Goal: Task Accomplishment & Management: Complete application form

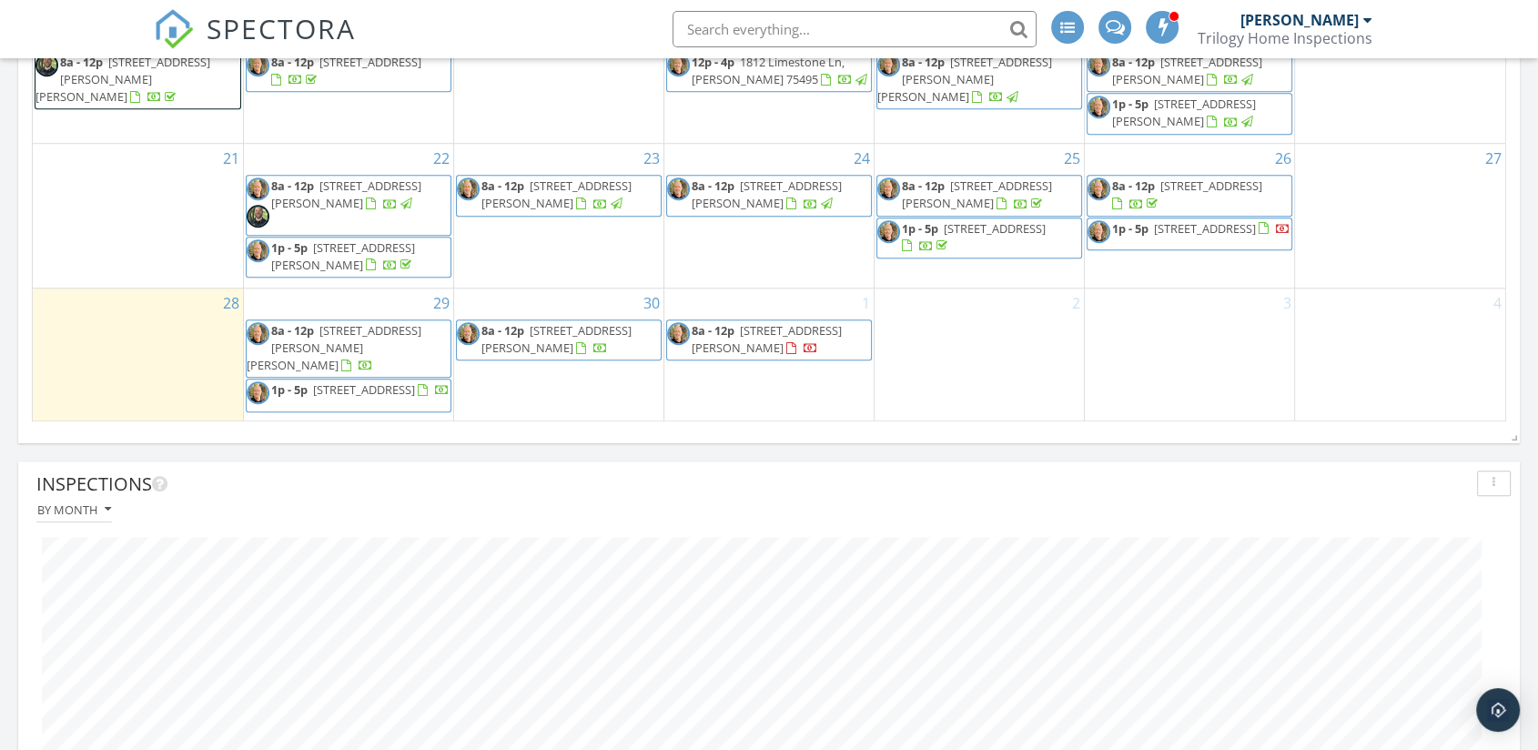
scroll to position [1314, 0]
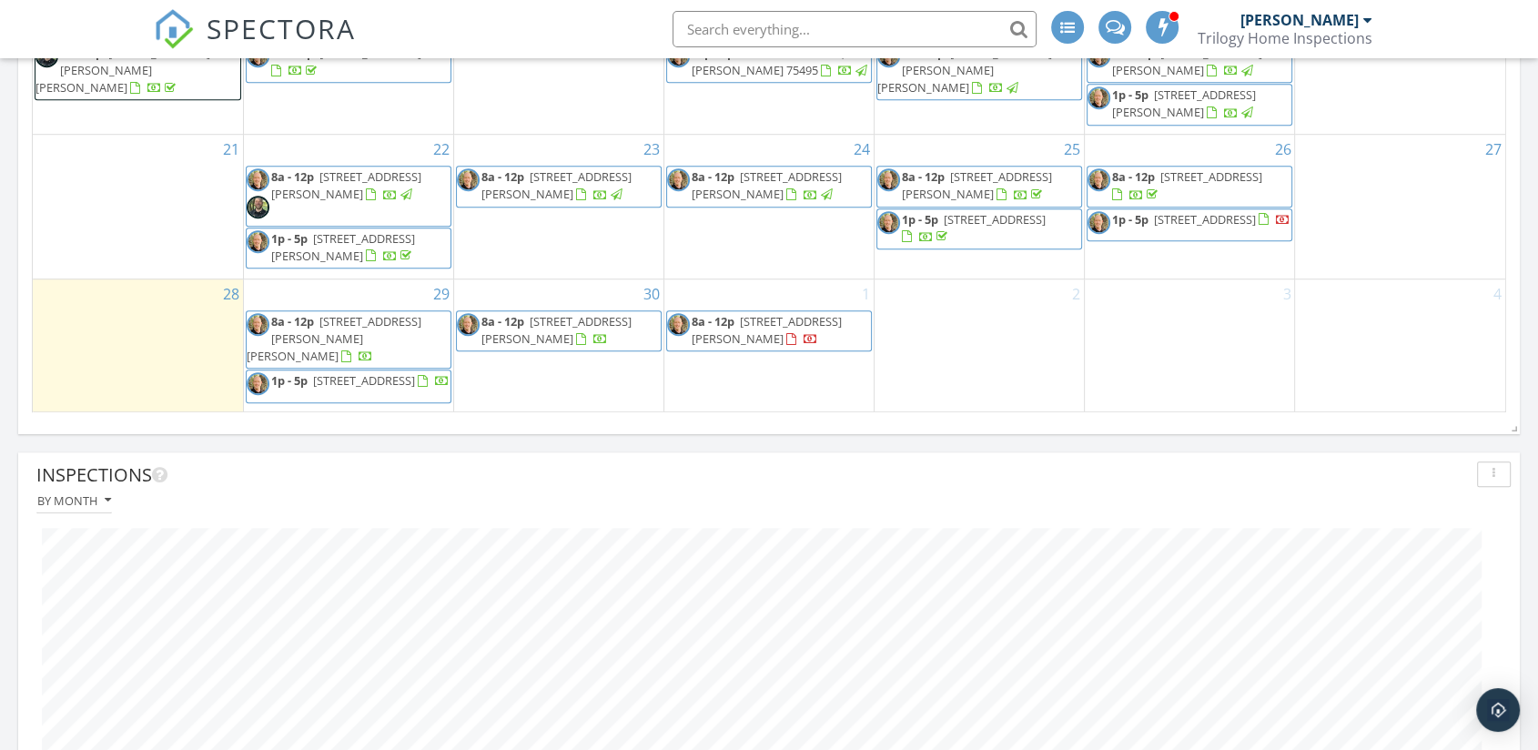
click at [959, 375] on div "2" at bounding box center [978, 345] width 209 height 133
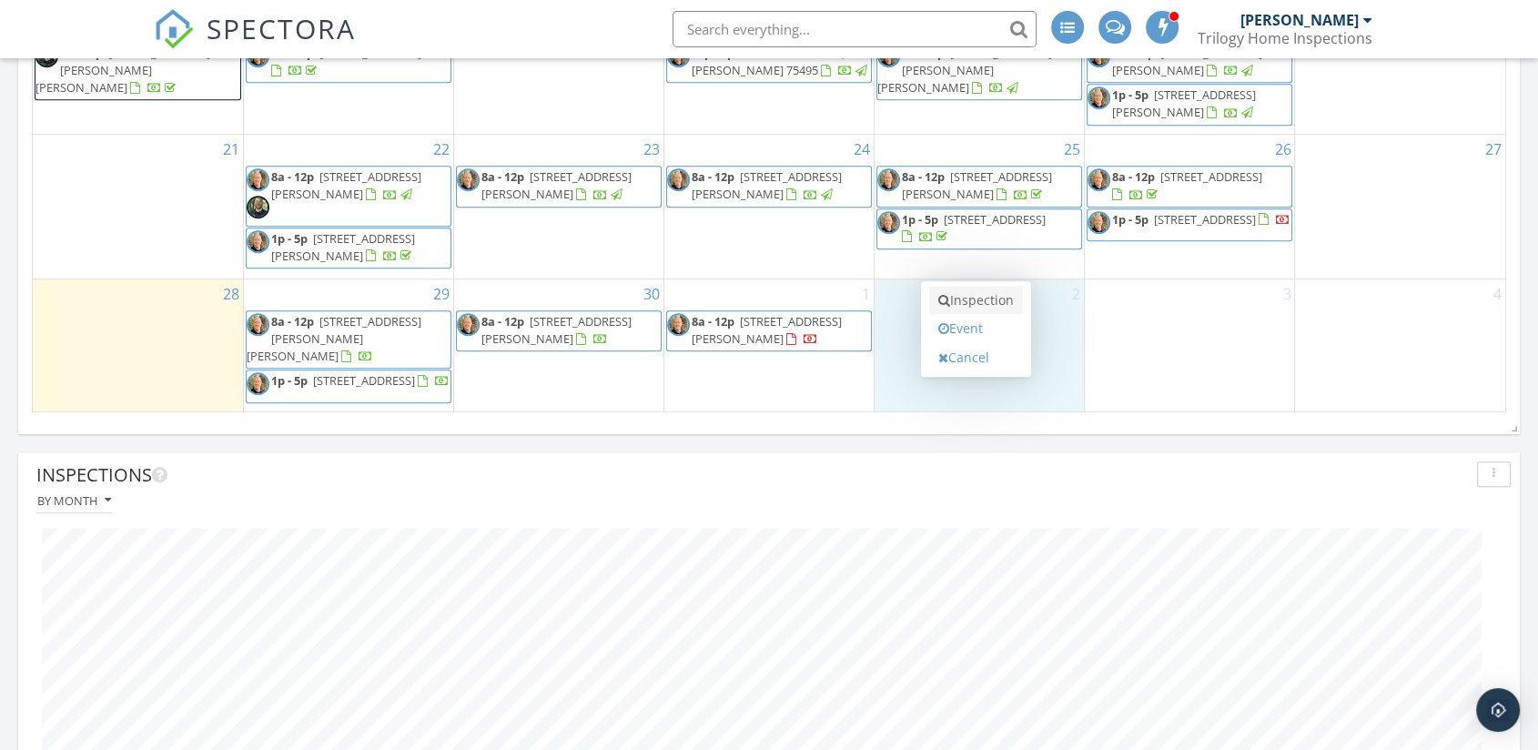
click at [977, 298] on link "Inspection" at bounding box center [976, 300] width 94 height 29
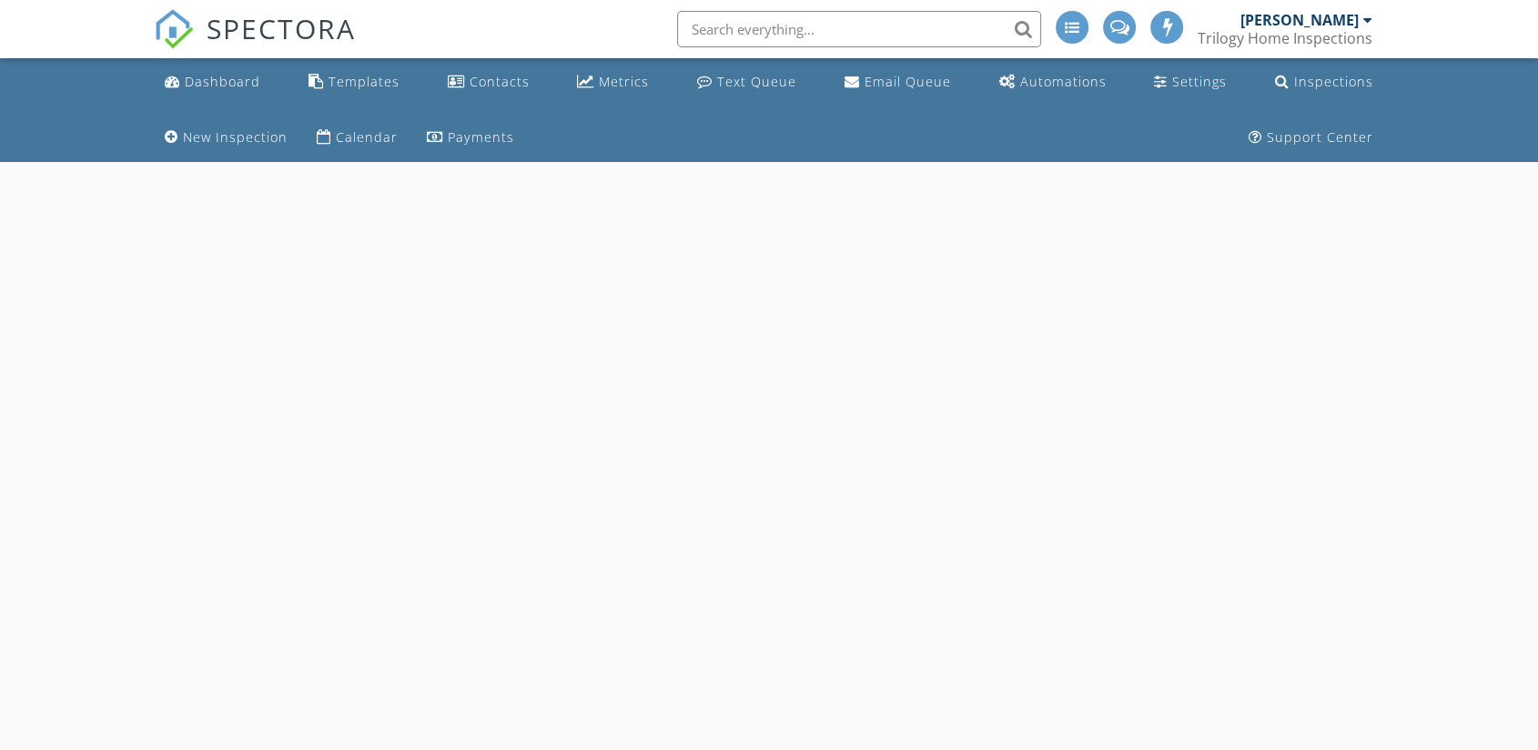
select select "9"
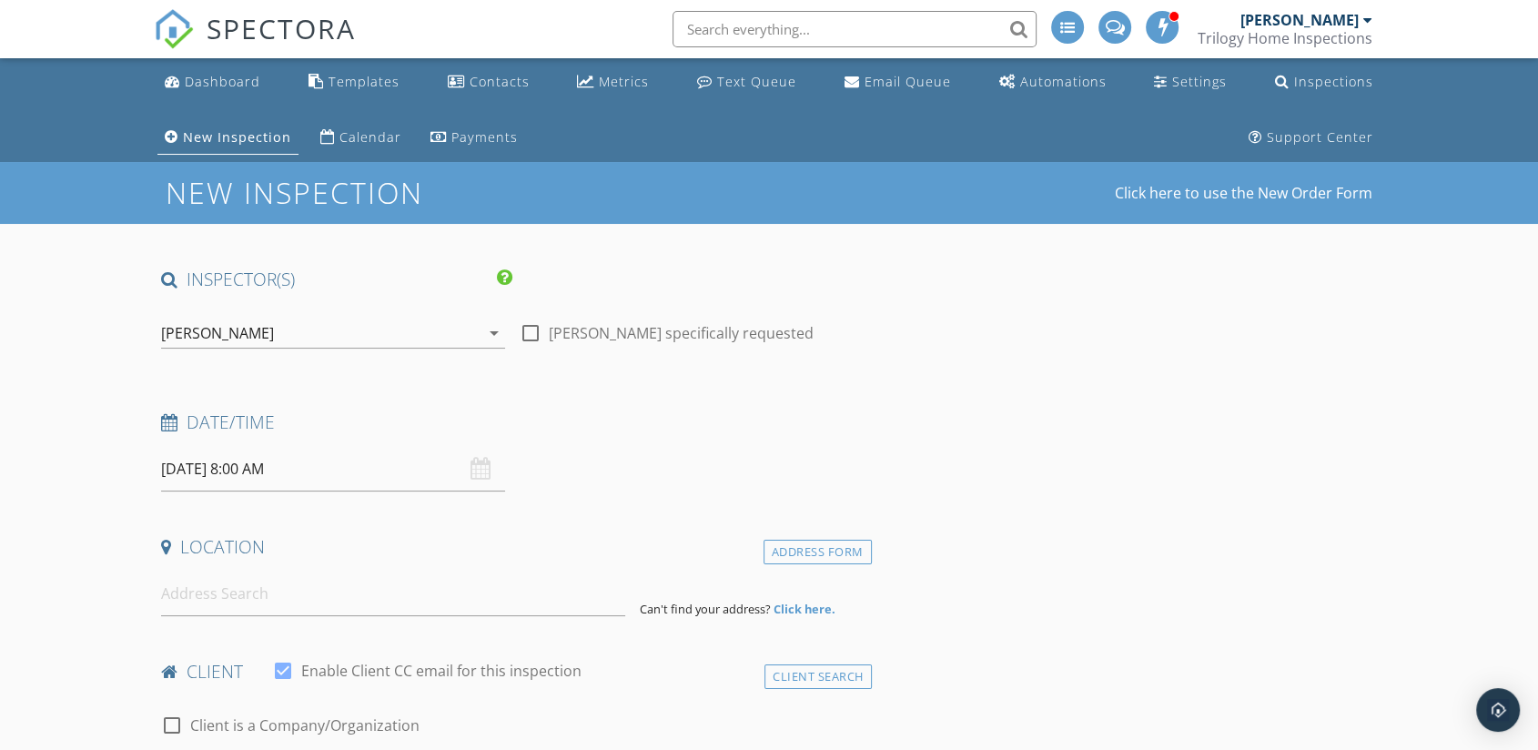
click at [255, 471] on input "[DATE] 8:00 AM" at bounding box center [333, 469] width 344 height 45
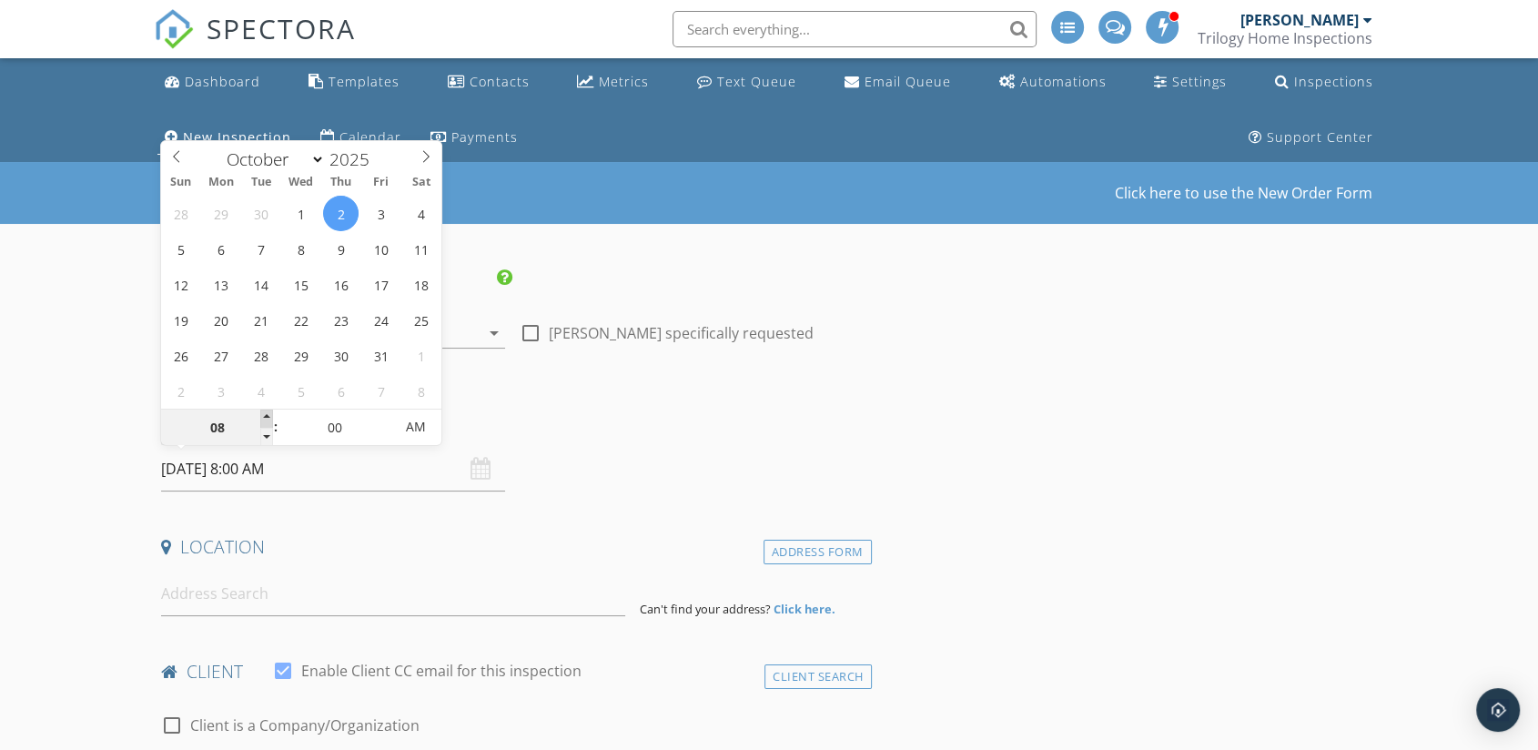
type input "09"
type input "10/02/2025 9:00 AM"
click at [268, 415] on span at bounding box center [266, 418] width 13 height 18
type input "10"
type input "10/02/2025 10:00 AM"
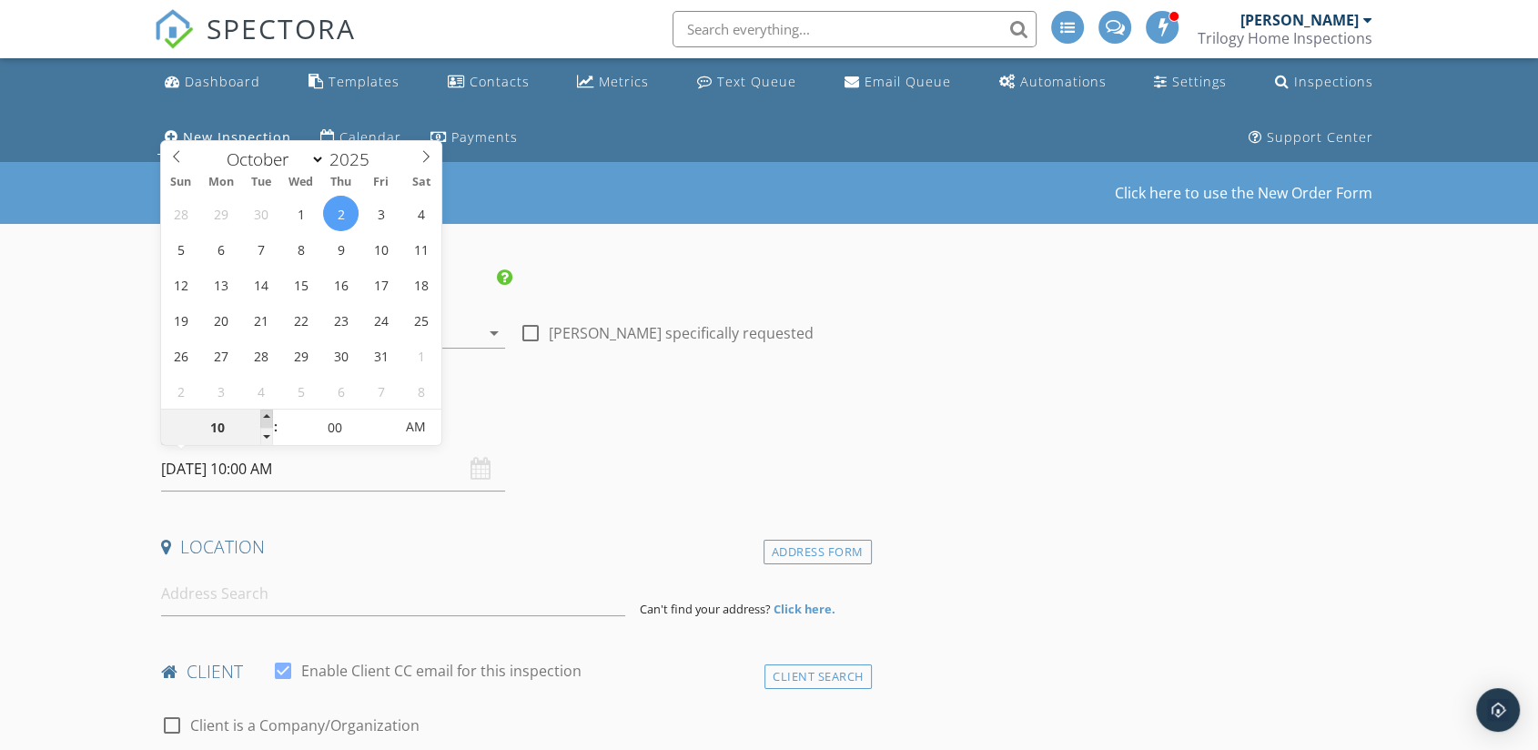
click at [268, 415] on span at bounding box center [266, 418] width 13 height 18
type input "11"
type input "10/02/2025 11:00 AM"
click at [268, 415] on span at bounding box center [266, 418] width 13 height 18
type input "12"
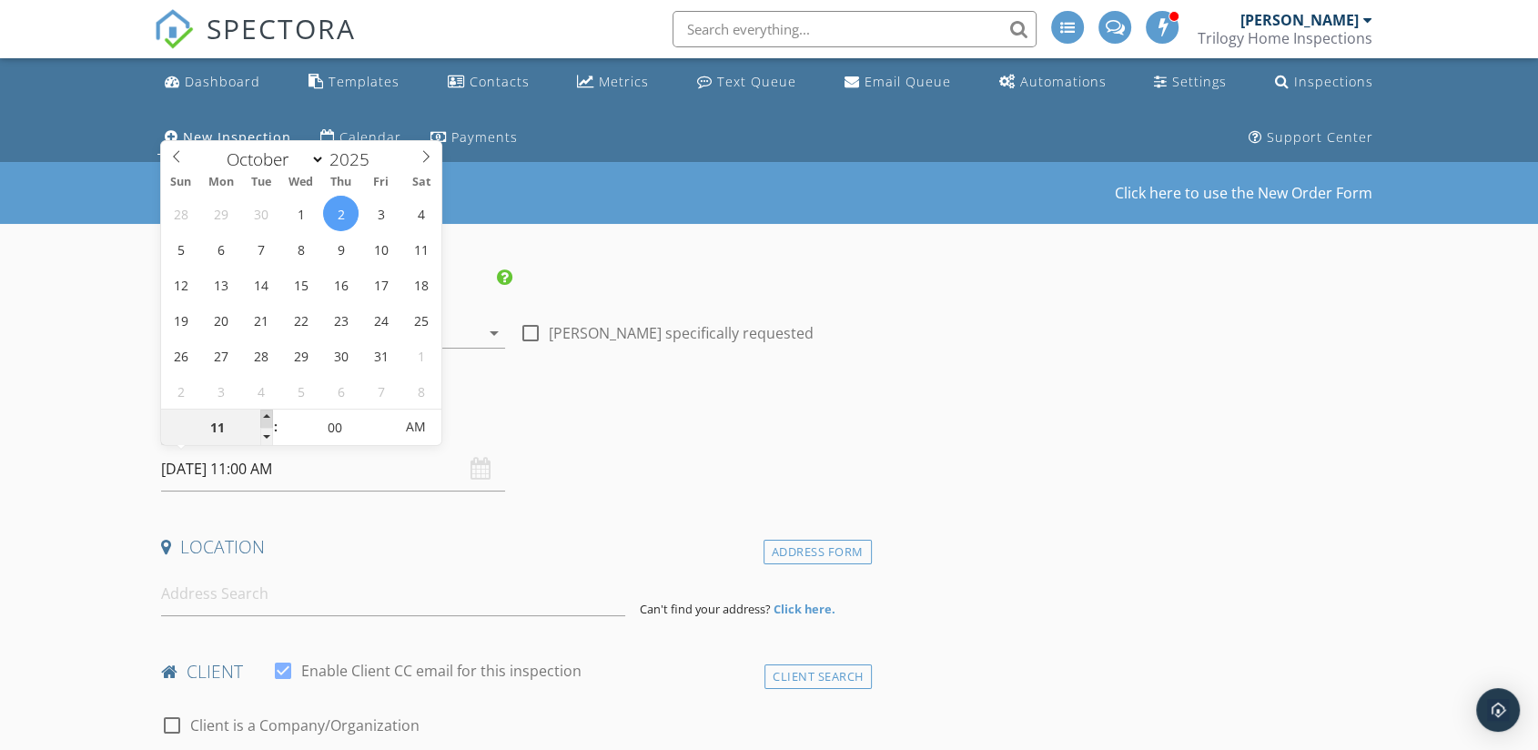
type input "10/02/2025 12:00 PM"
click at [268, 415] on span at bounding box center [266, 418] width 13 height 18
type input "05"
type input "10/02/2025 12:05 PM"
click at [384, 413] on span at bounding box center [384, 418] width 13 height 18
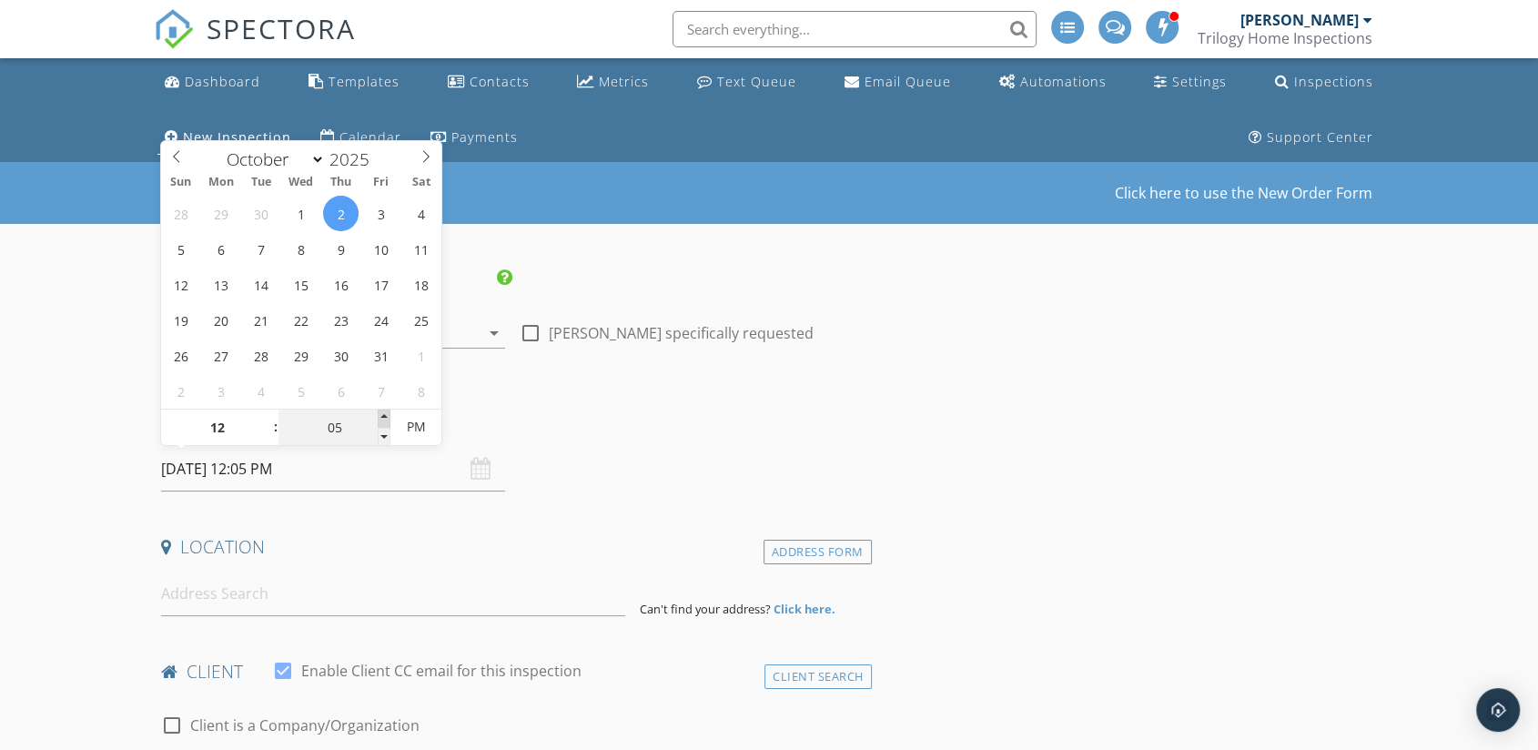
type input "10"
type input "10/02/2025 12:10 PM"
click at [384, 413] on span at bounding box center [384, 418] width 13 height 18
type input "15"
type input "10/02/2025 12:15 PM"
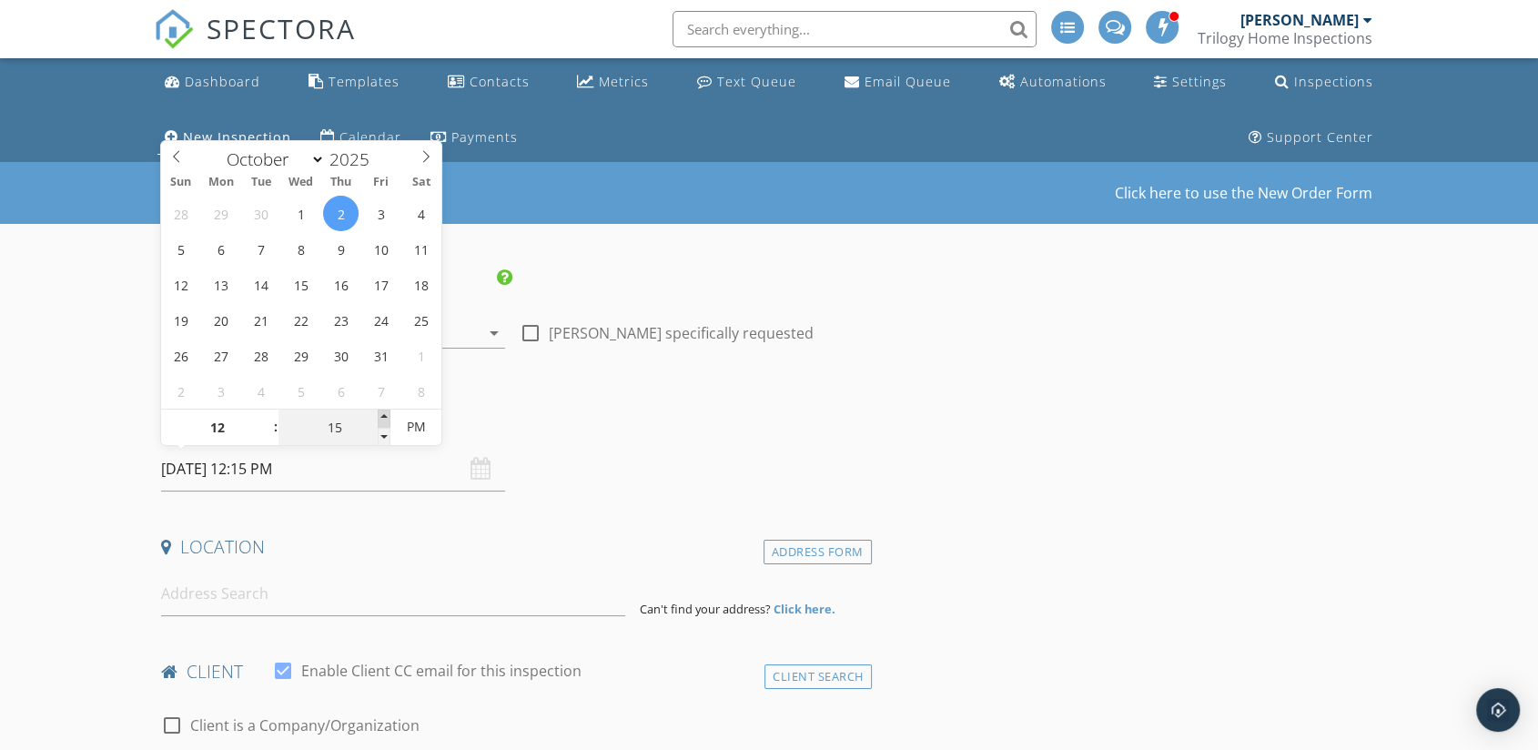
click at [384, 413] on span at bounding box center [384, 418] width 13 height 18
type input "20"
type input "10/02/2025 12:20 PM"
click at [384, 413] on span at bounding box center [384, 418] width 13 height 18
type input "25"
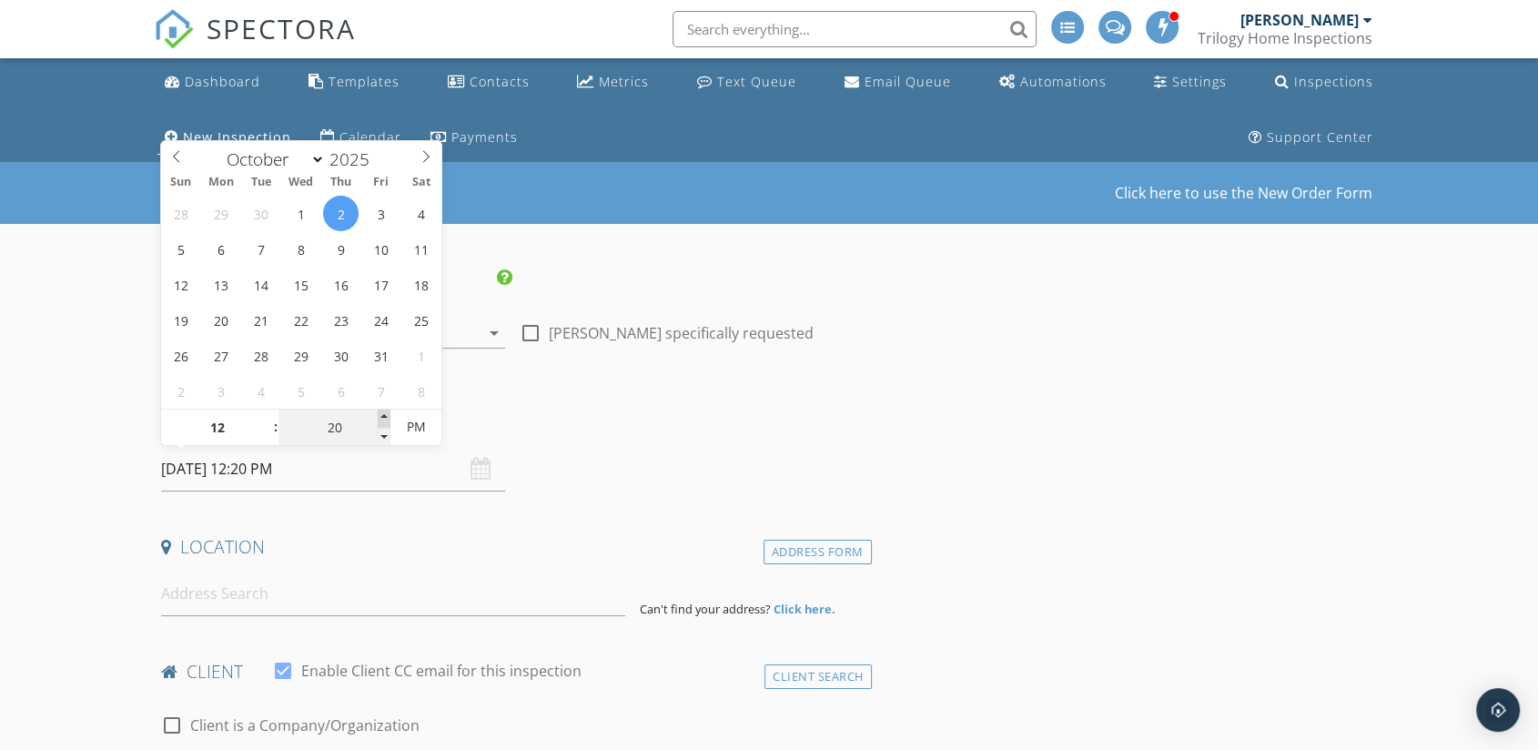
type input "10/02/2025 12:25 PM"
click at [384, 413] on span at bounding box center [384, 418] width 13 height 18
type input "30"
type input "10/02/2025 12:30 PM"
click at [384, 413] on span at bounding box center [384, 418] width 13 height 18
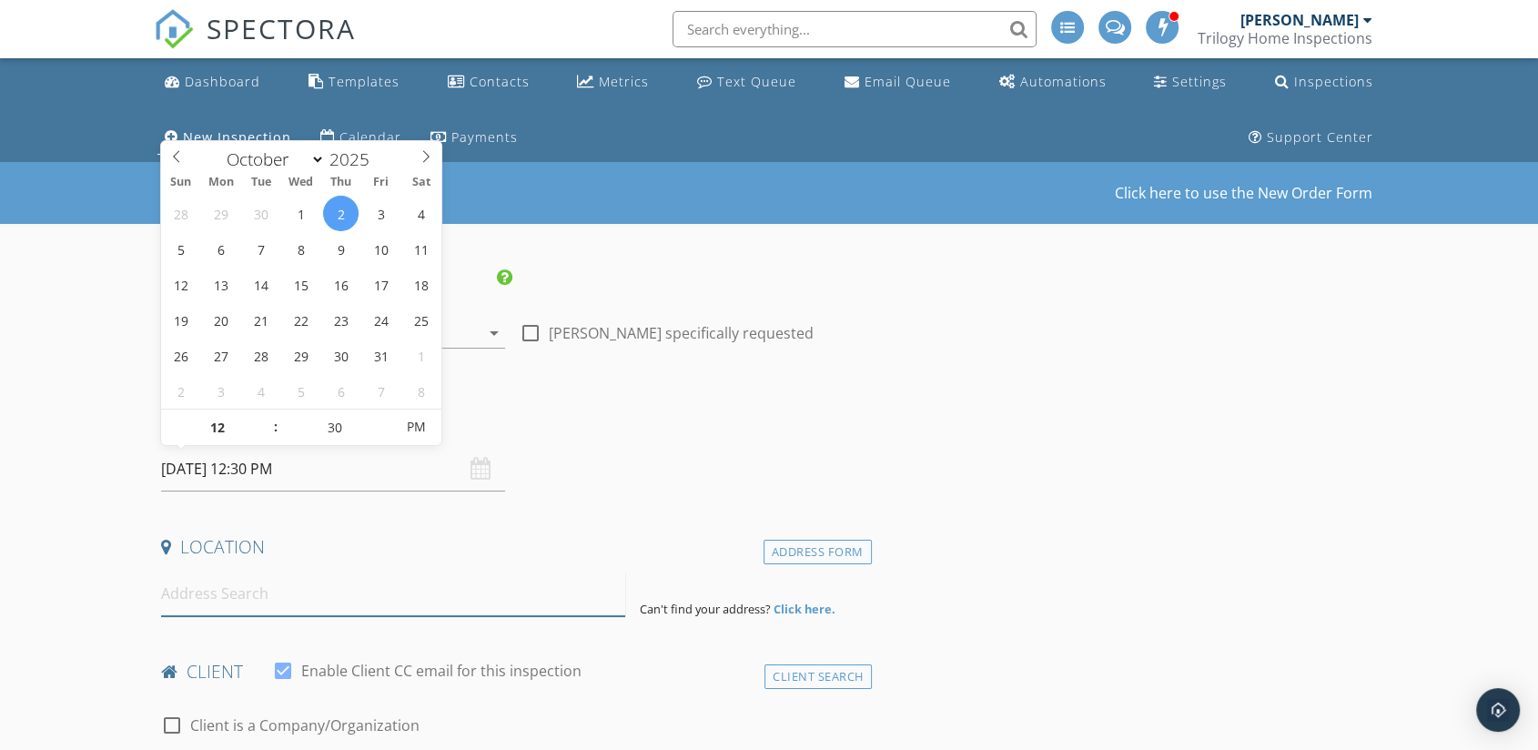
click at [306, 590] on input at bounding box center [393, 593] width 464 height 45
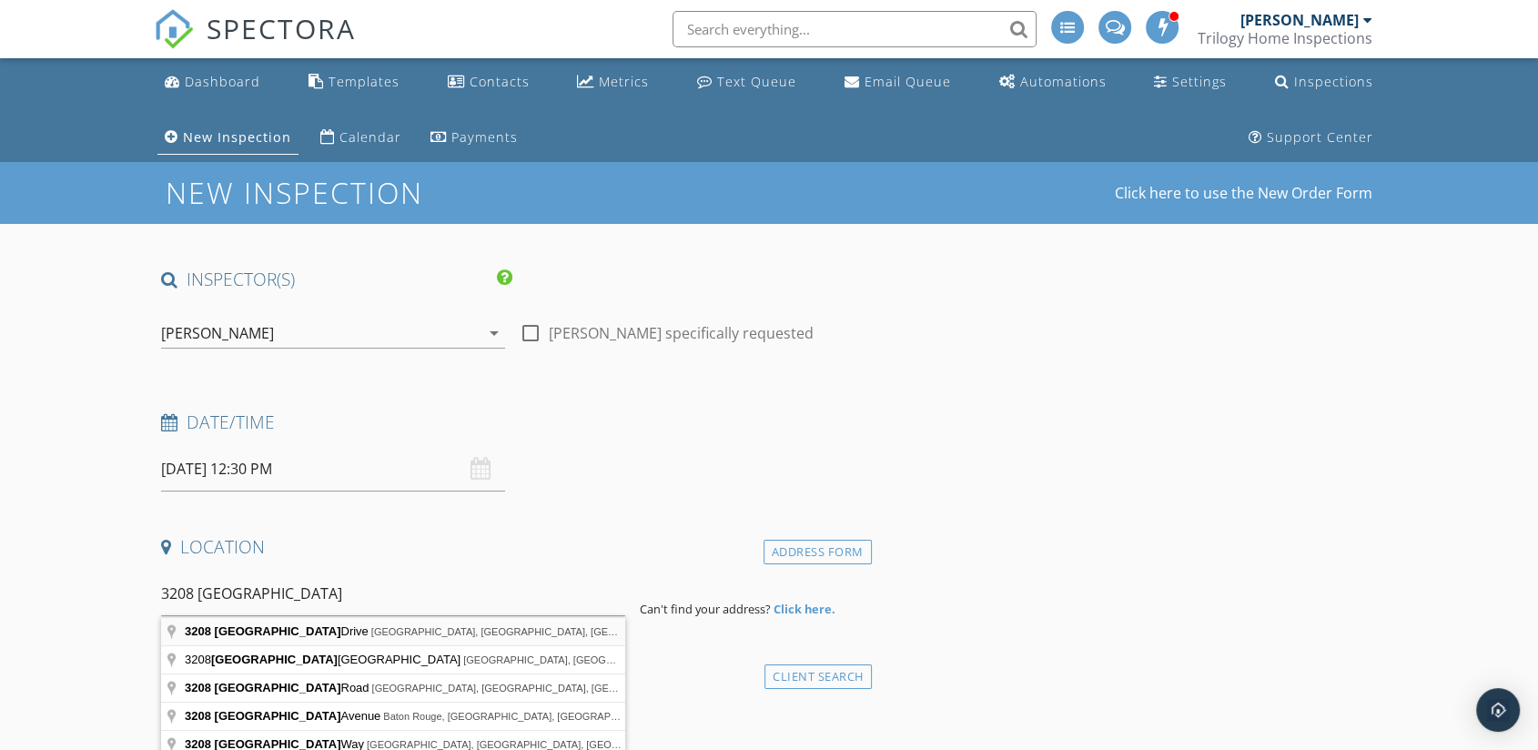
type input "3208 Grenada Drive, Plano, TX, USA"
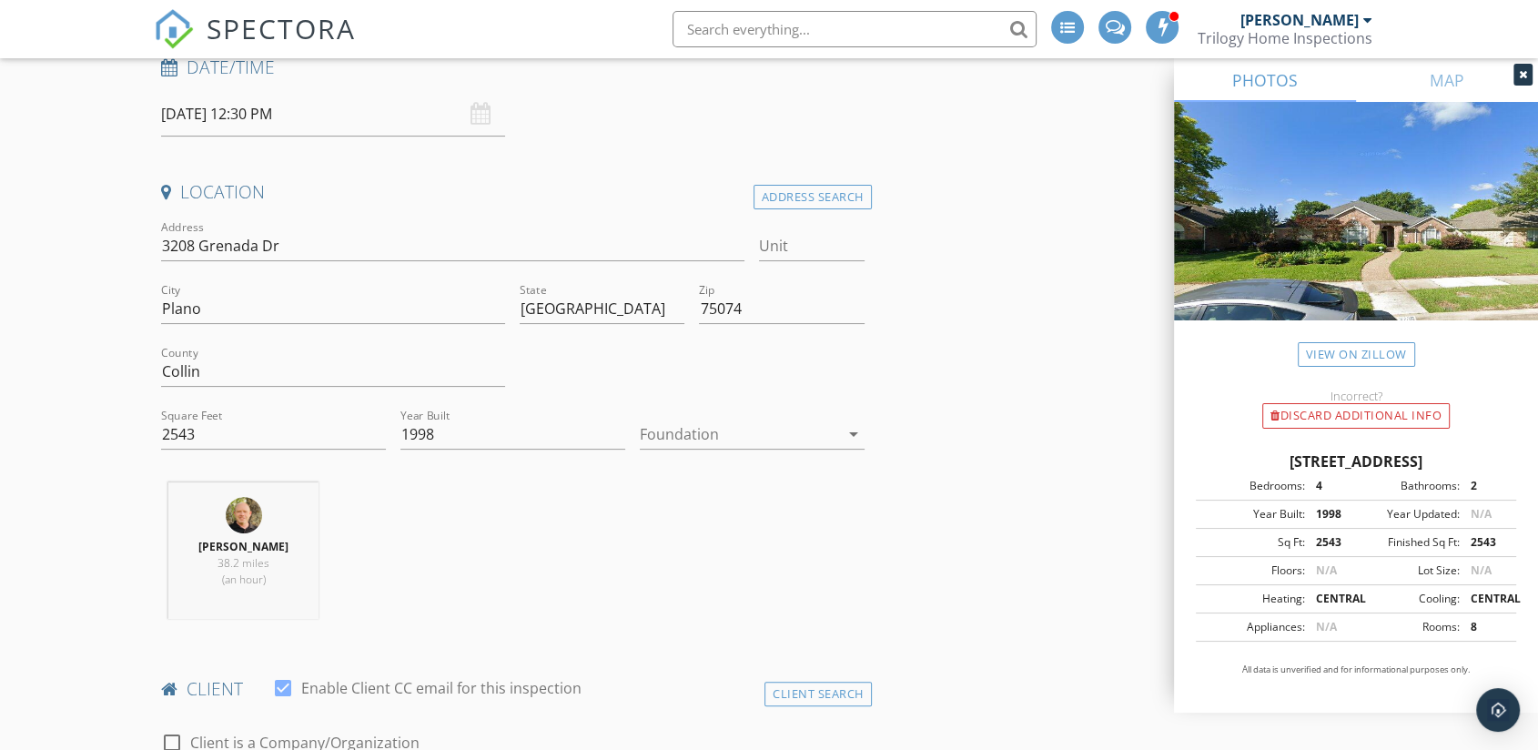
scroll to position [404, 0]
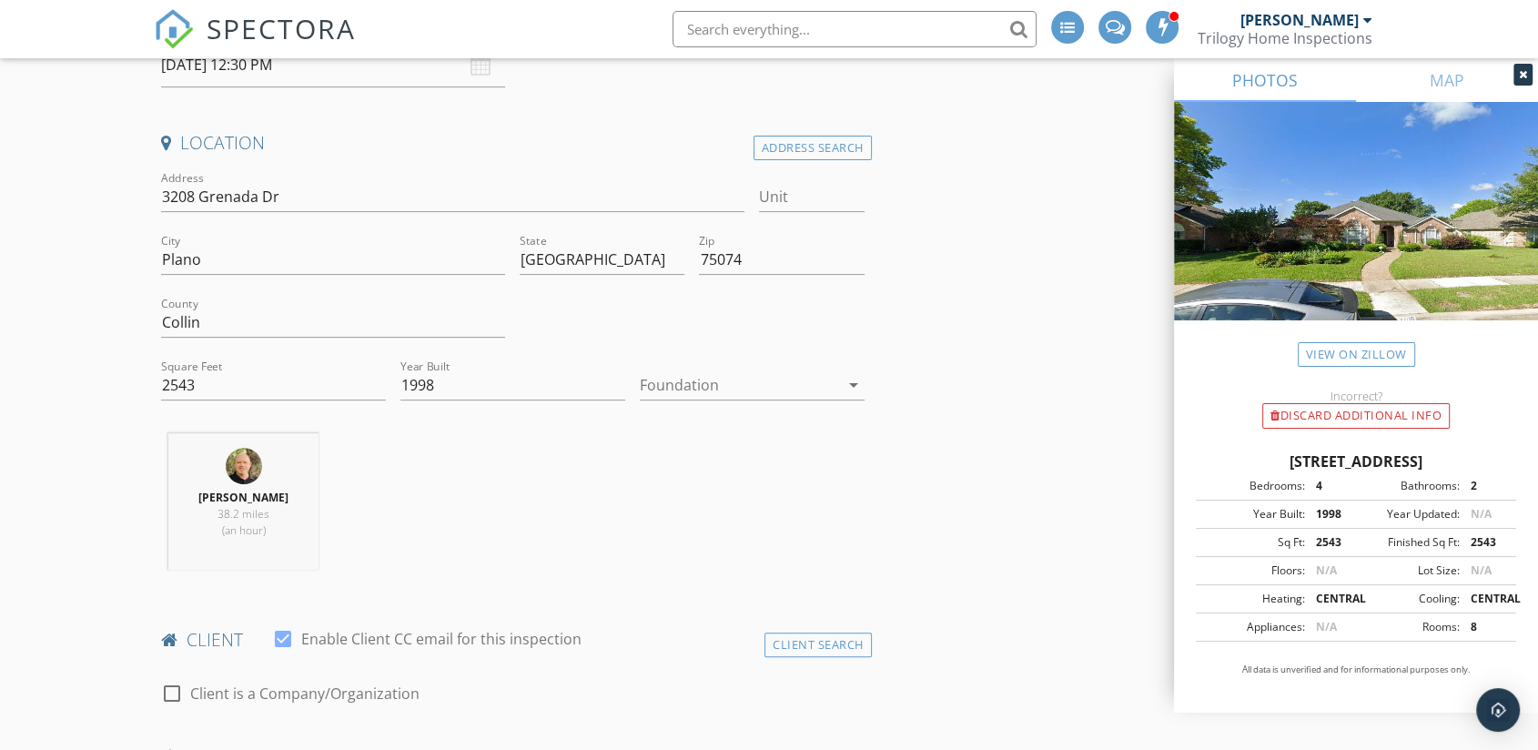
click at [703, 376] on div at bounding box center [739, 384] width 199 height 29
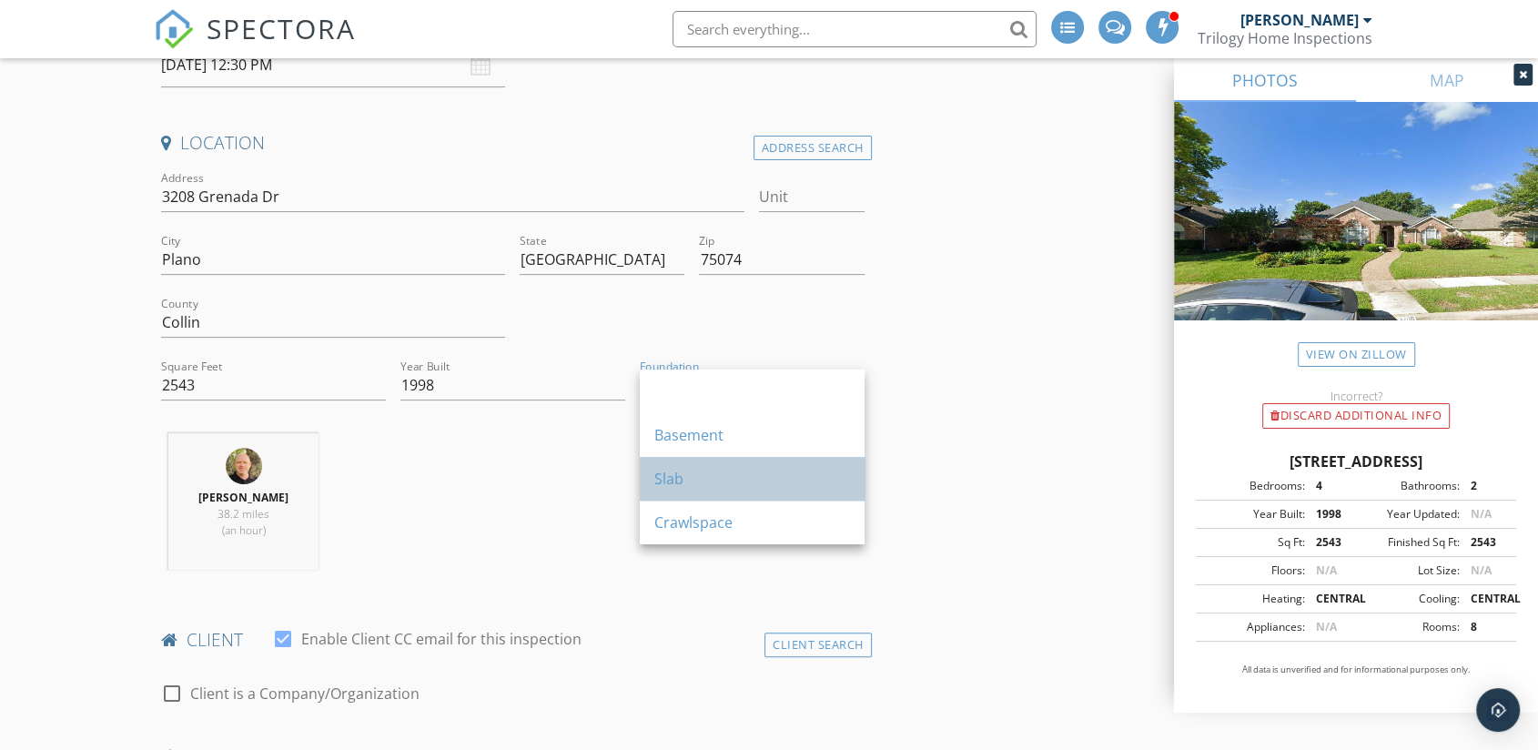
click at [678, 476] on div "Slab" at bounding box center [752, 479] width 196 height 22
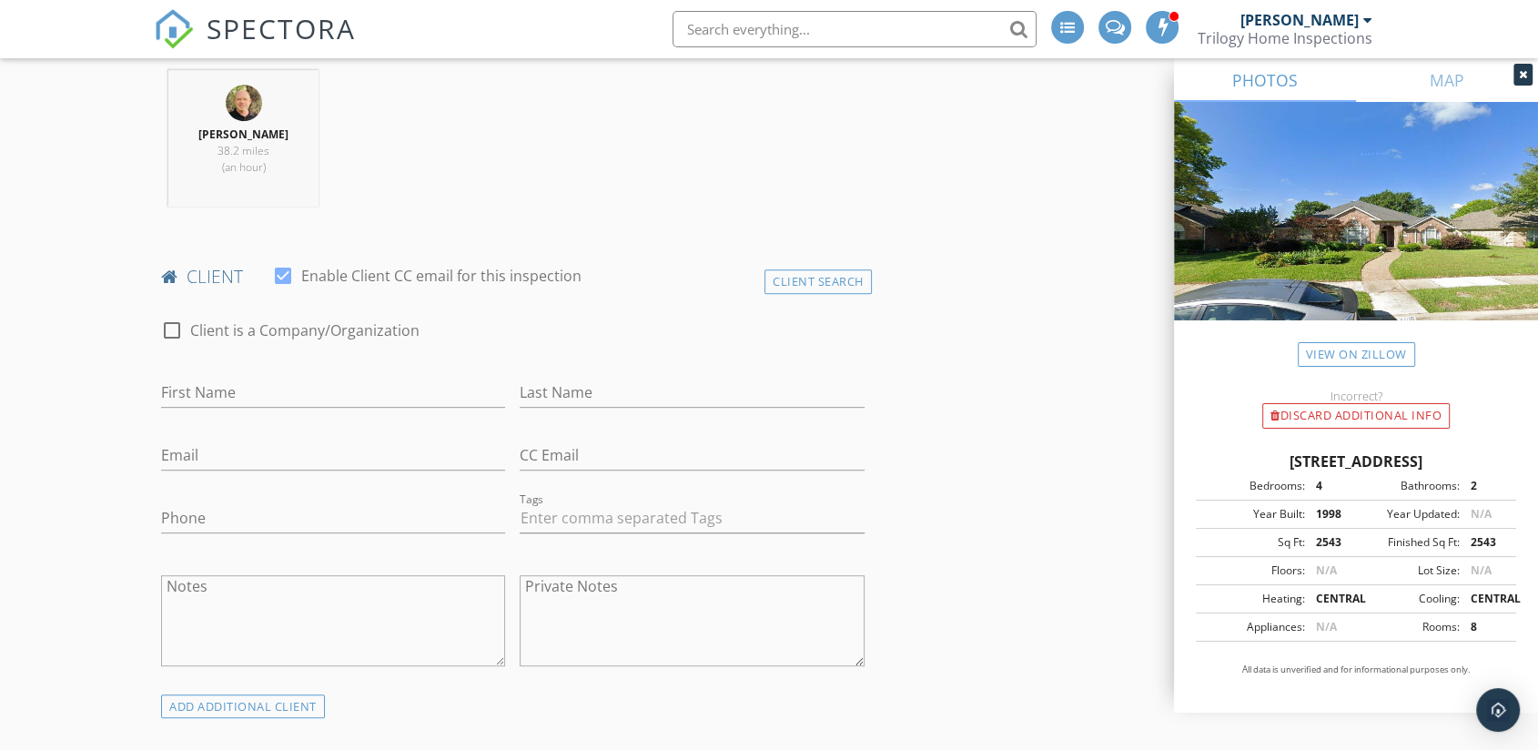
scroll to position [808, 0]
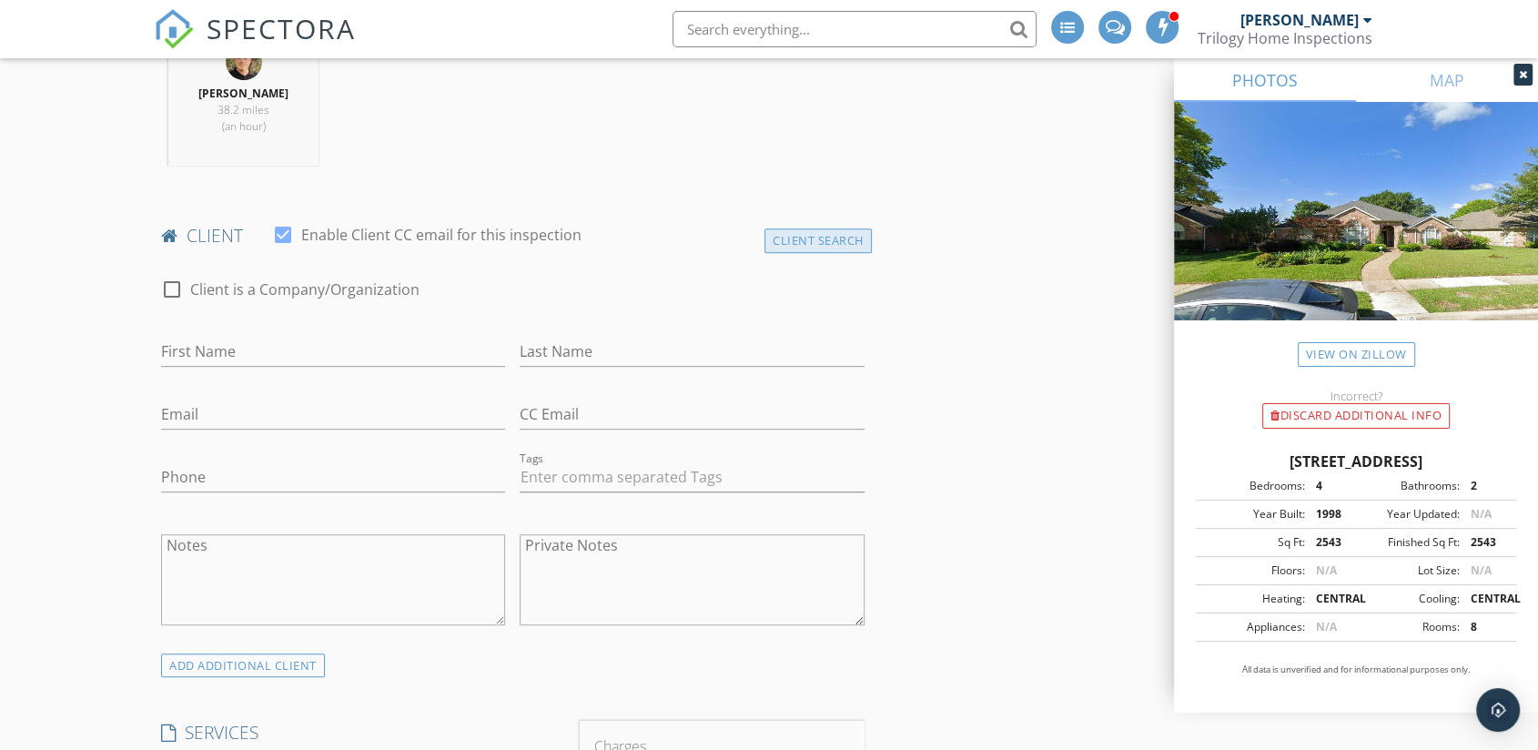
click at [818, 237] on div "Client Search" at bounding box center [817, 240] width 107 height 25
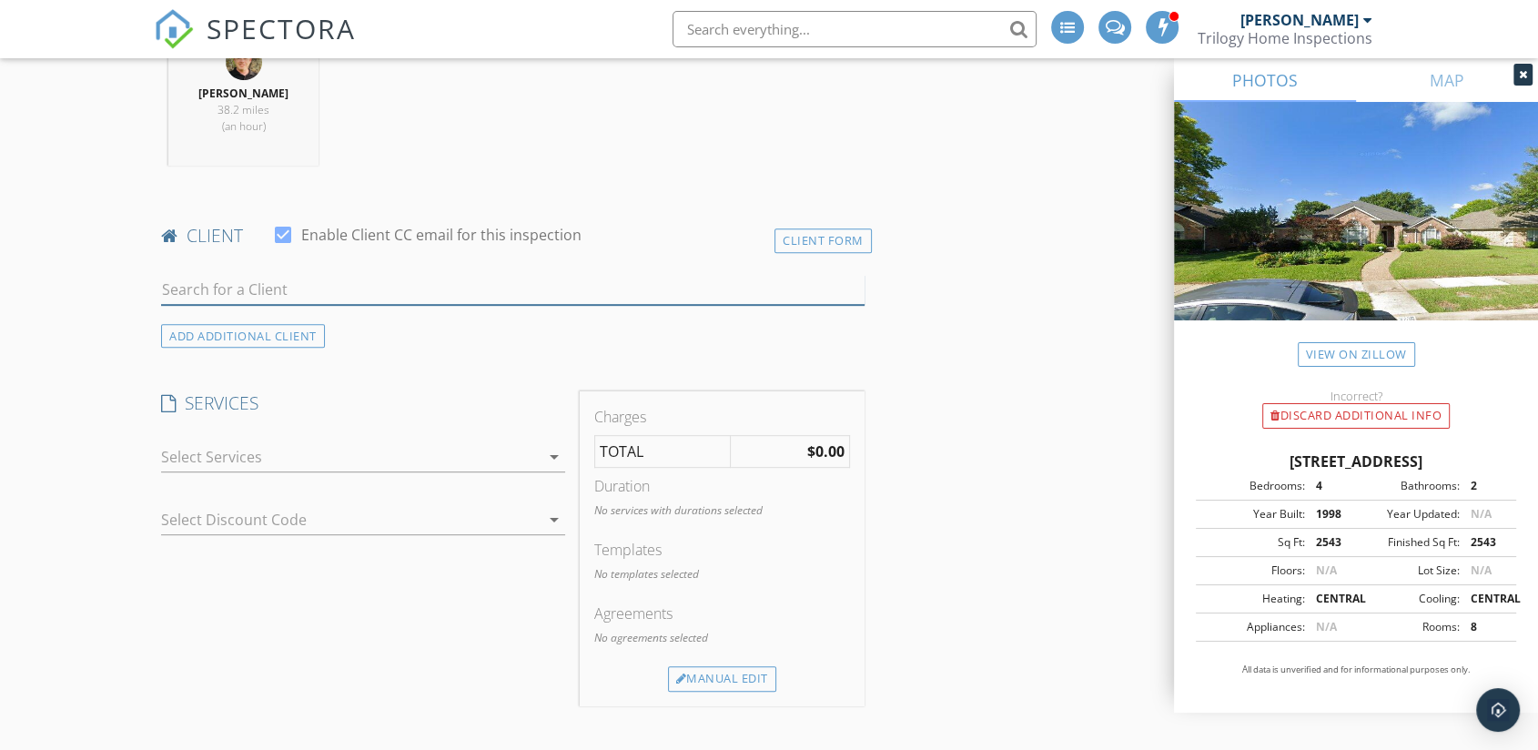
click at [279, 288] on input "text" at bounding box center [512, 290] width 703 height 30
type input "evelyn"
click at [255, 323] on div "[PERSON_NAME]" at bounding box center [392, 323] width 359 height 22
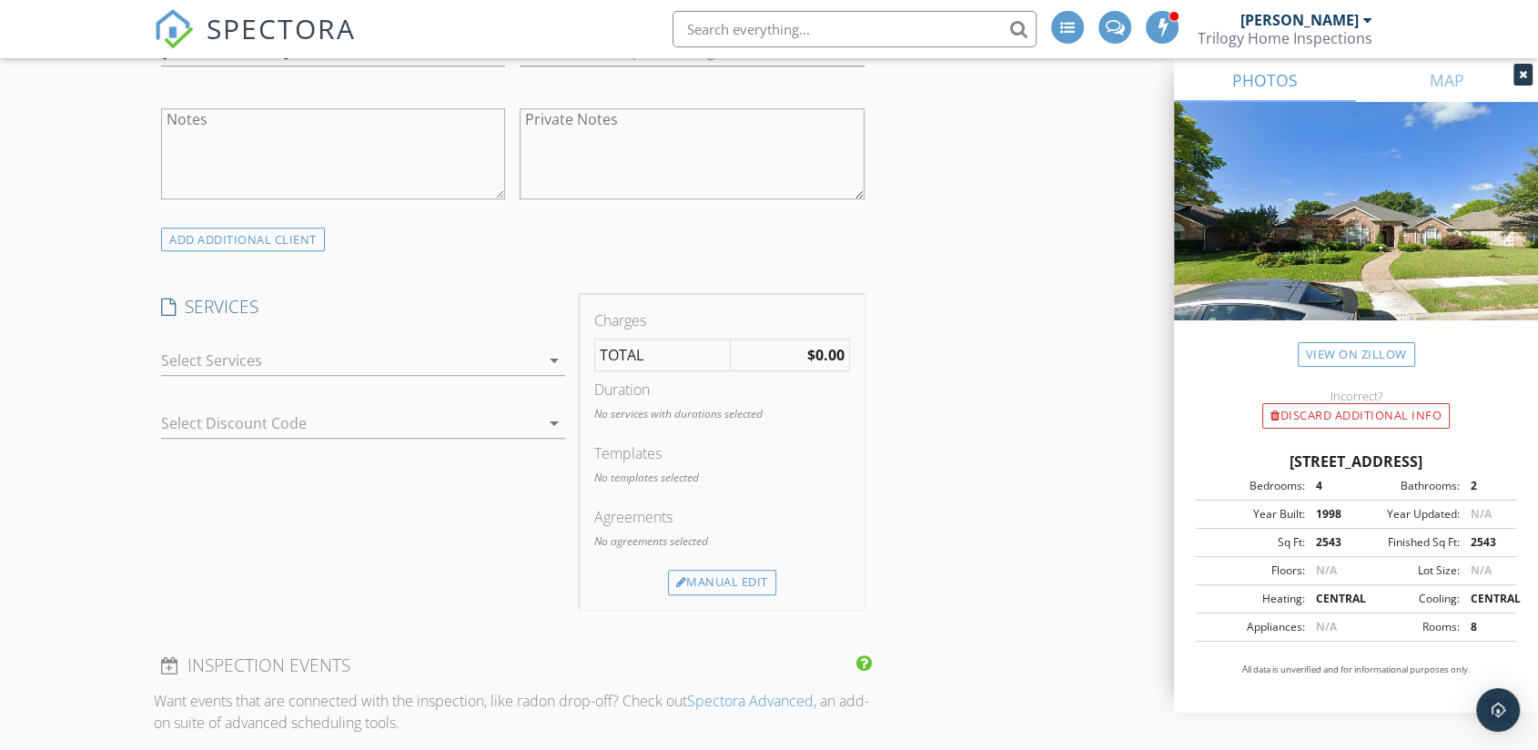
scroll to position [1314, 0]
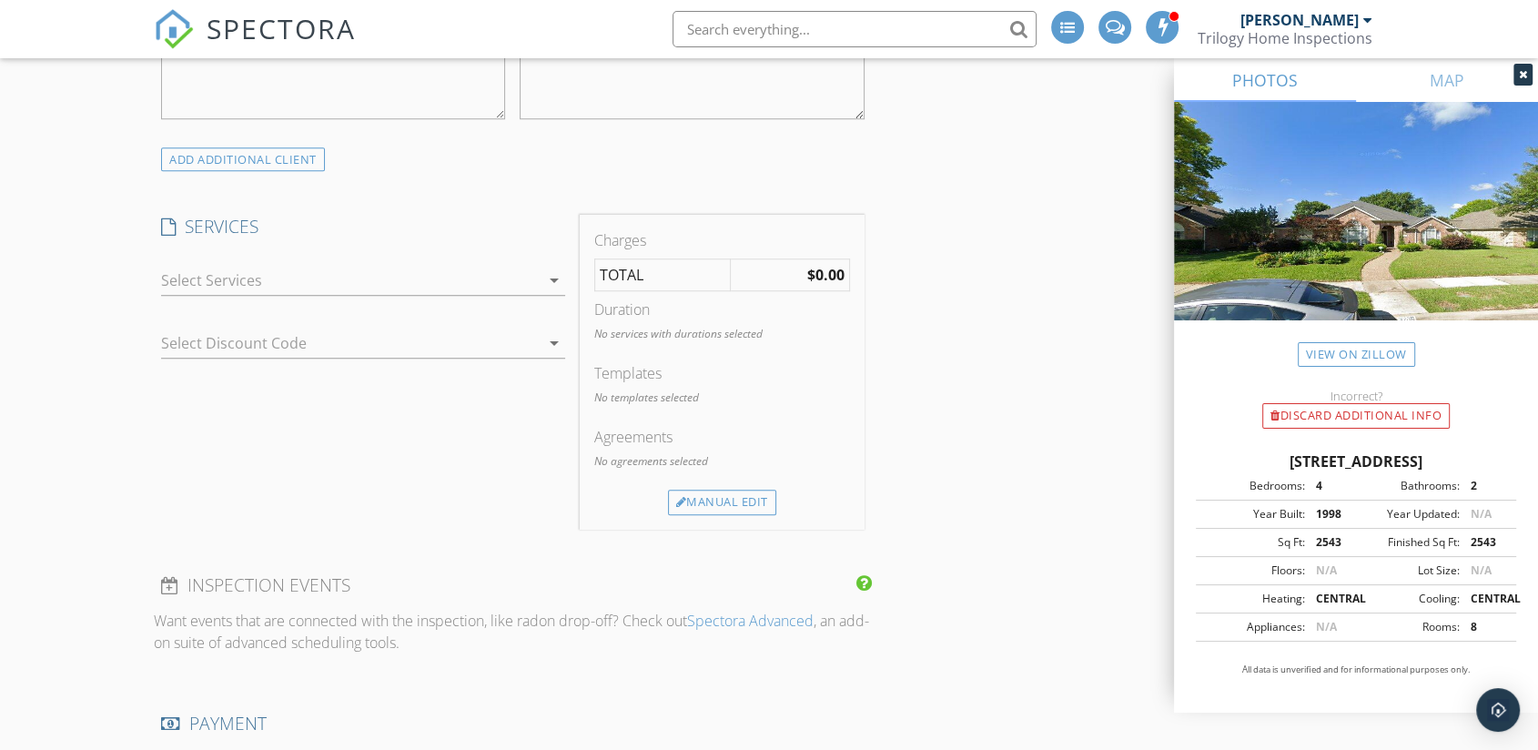
click at [249, 277] on div at bounding box center [350, 280] width 379 height 29
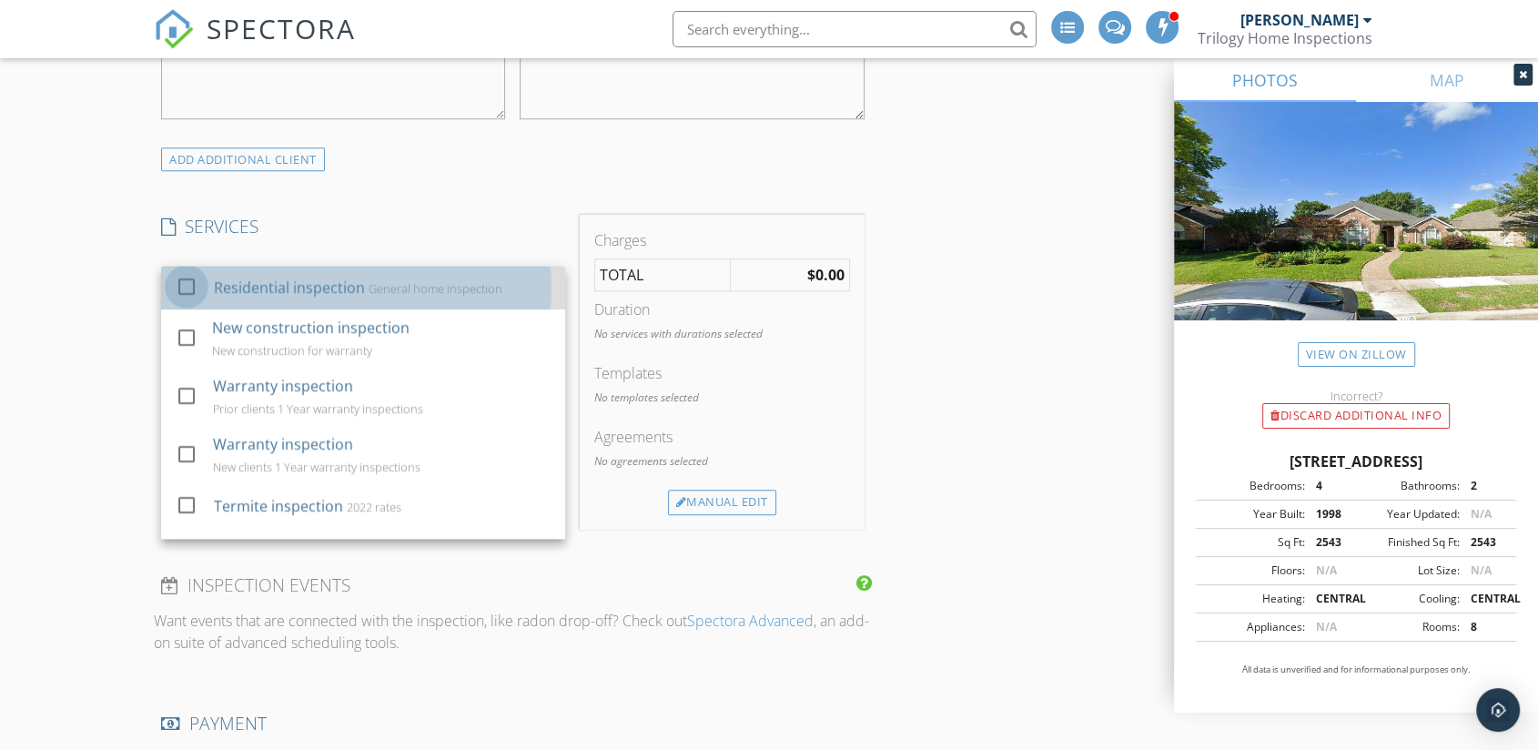
click at [189, 285] on div at bounding box center [186, 286] width 31 height 31
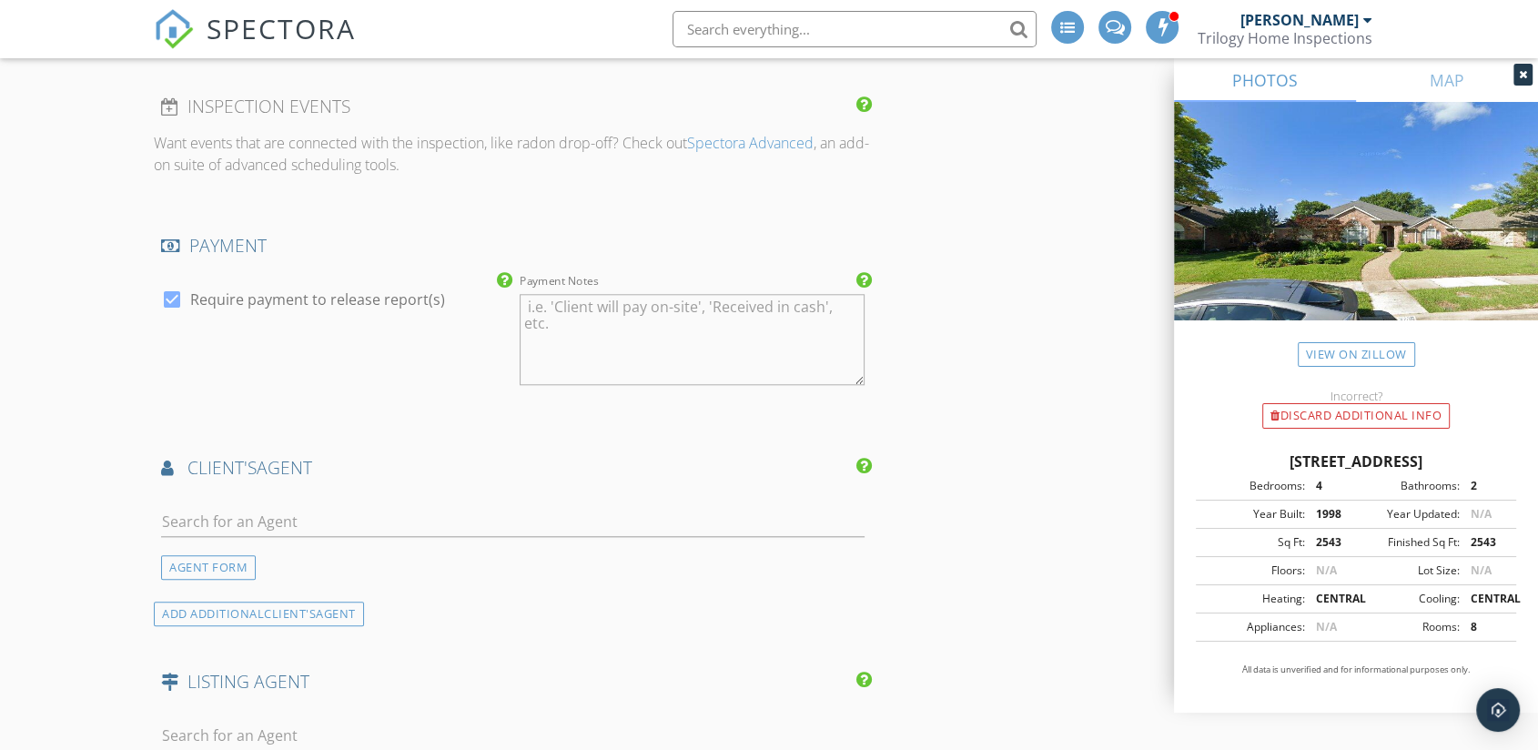
scroll to position [1921, 0]
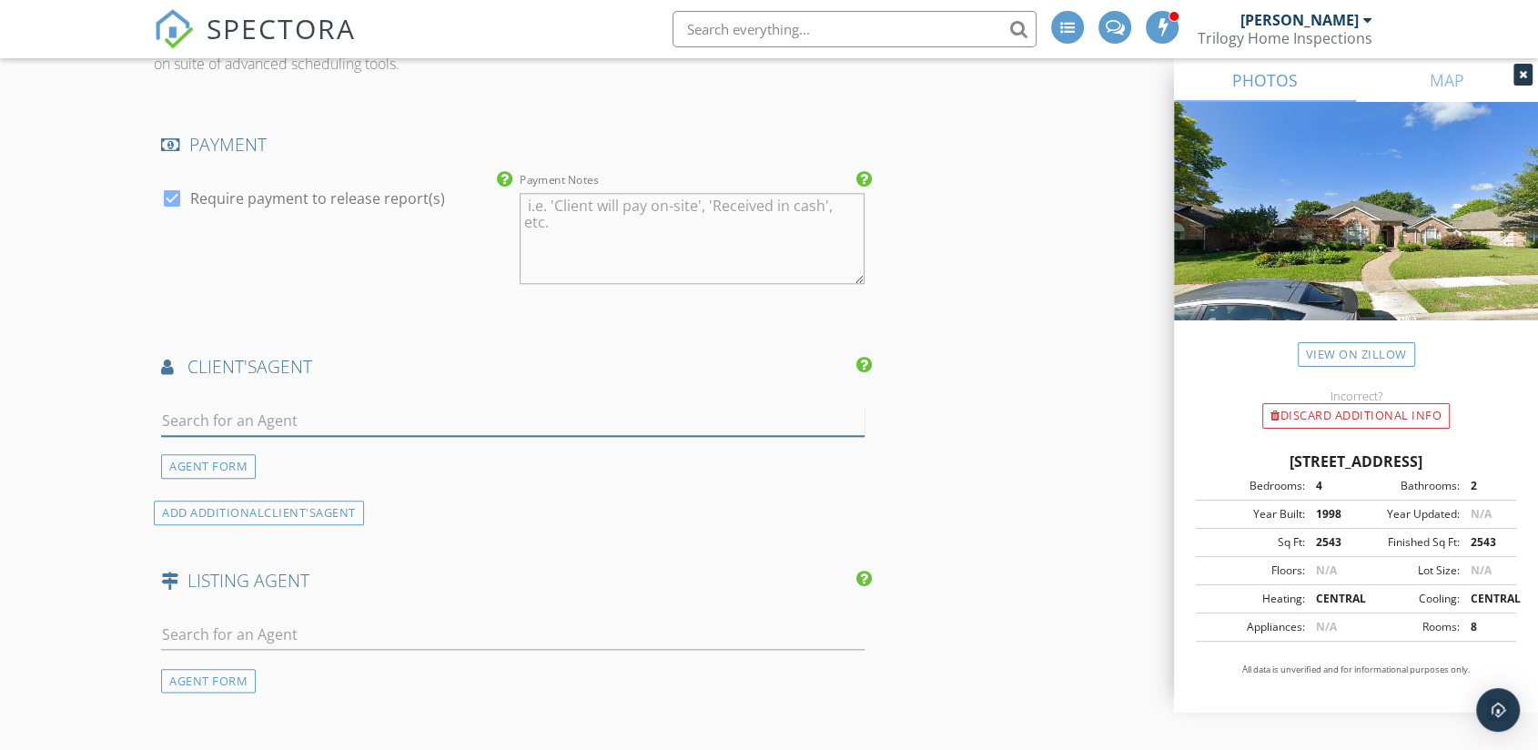
click at [242, 414] on input "text" at bounding box center [512, 421] width 703 height 30
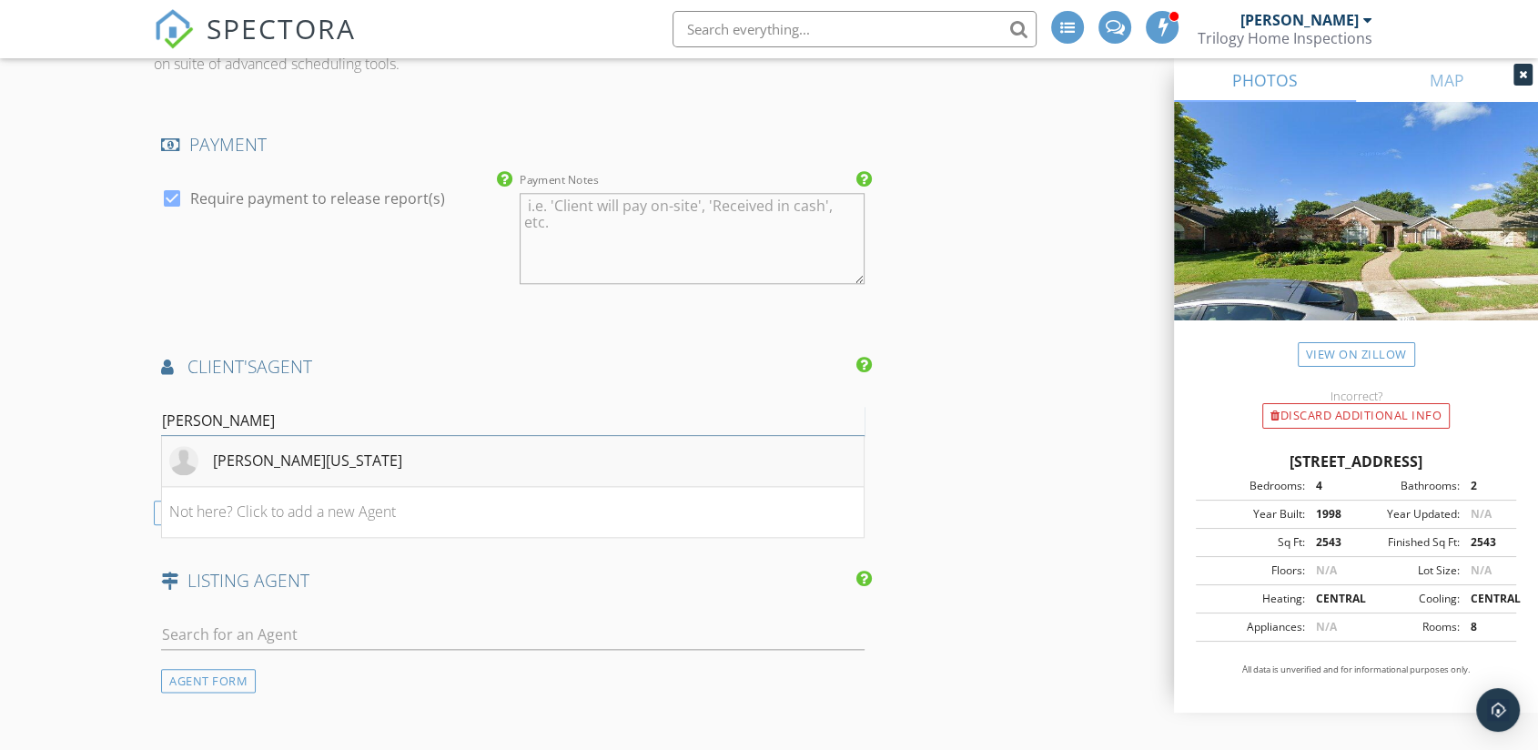
type input "helen"
click at [244, 457] on div "[PERSON_NAME][US_STATE]" at bounding box center [307, 461] width 189 height 22
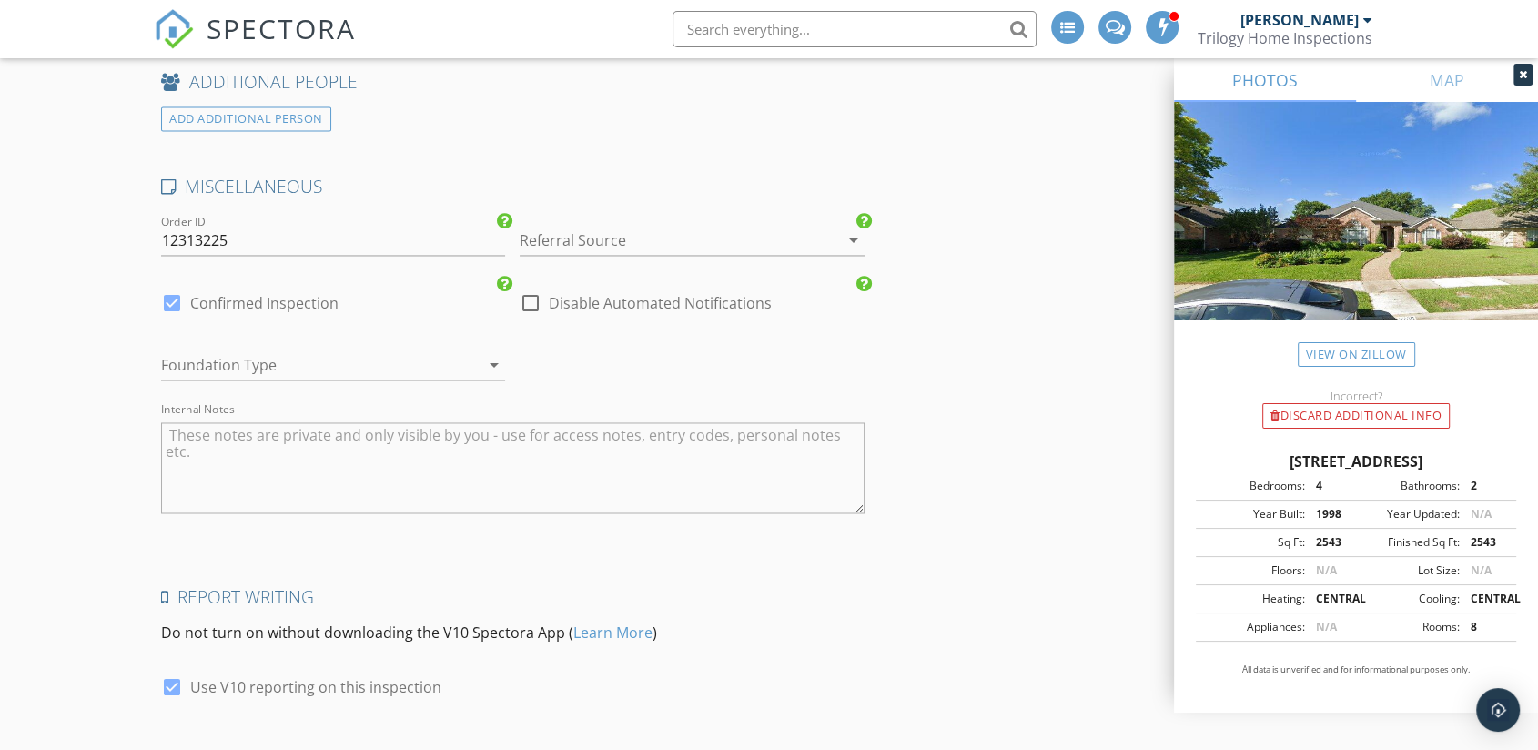
scroll to position [3174, 0]
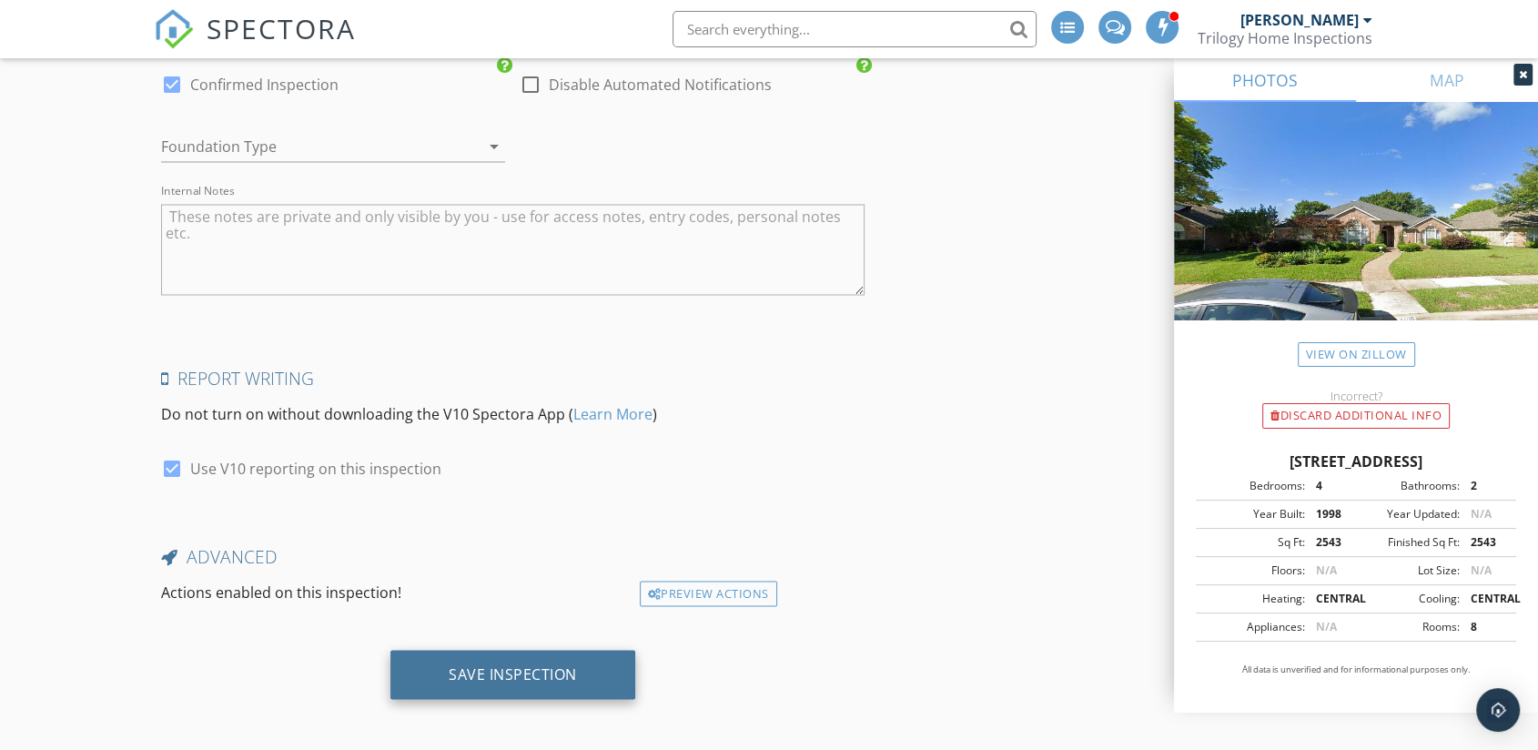
click at [521, 674] on div "Save Inspection" at bounding box center [513, 673] width 128 height 18
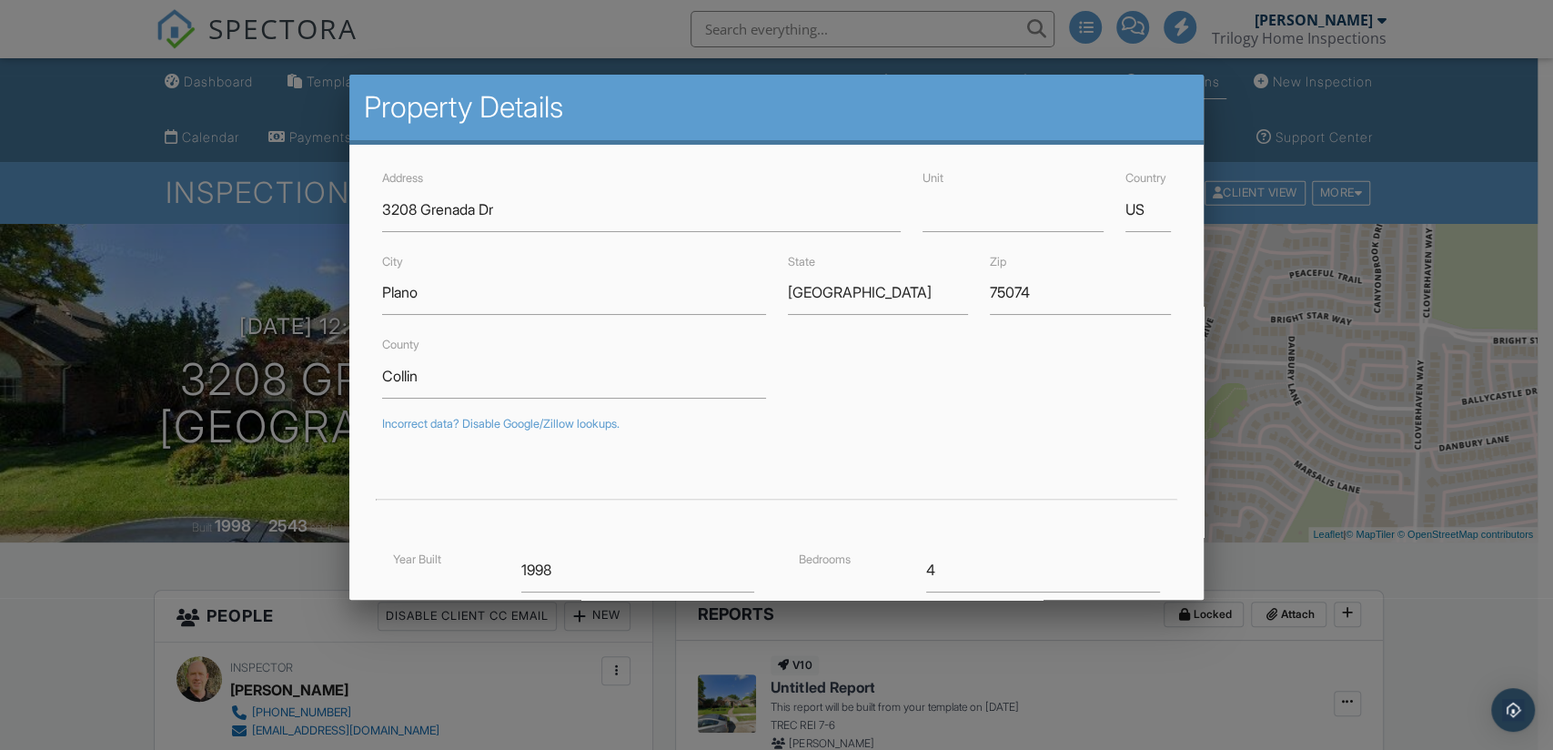
click at [82, 611] on div at bounding box center [776, 377] width 1553 height 937
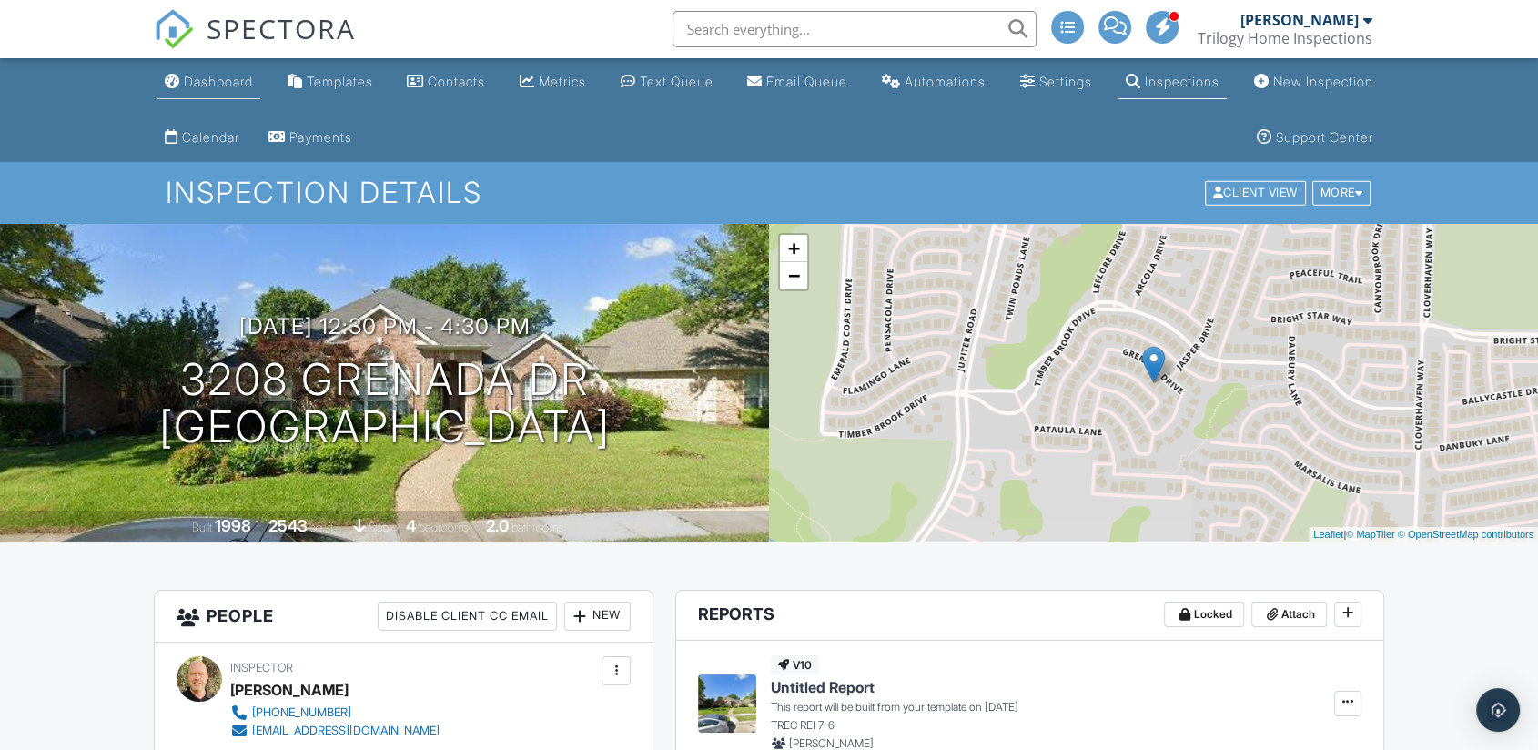
click at [210, 87] on div "Dashboard" at bounding box center [218, 81] width 69 height 15
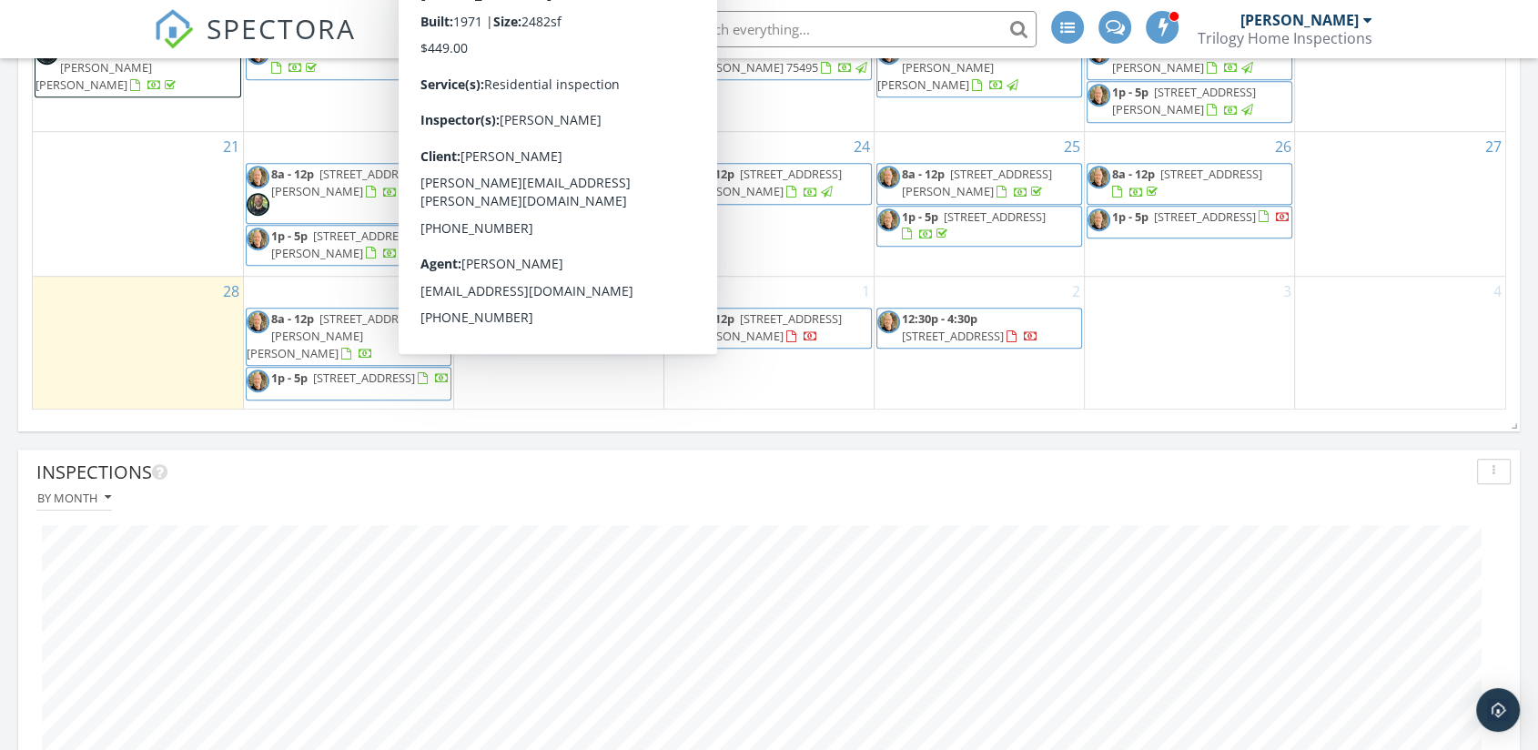
scroll to position [1314, 0]
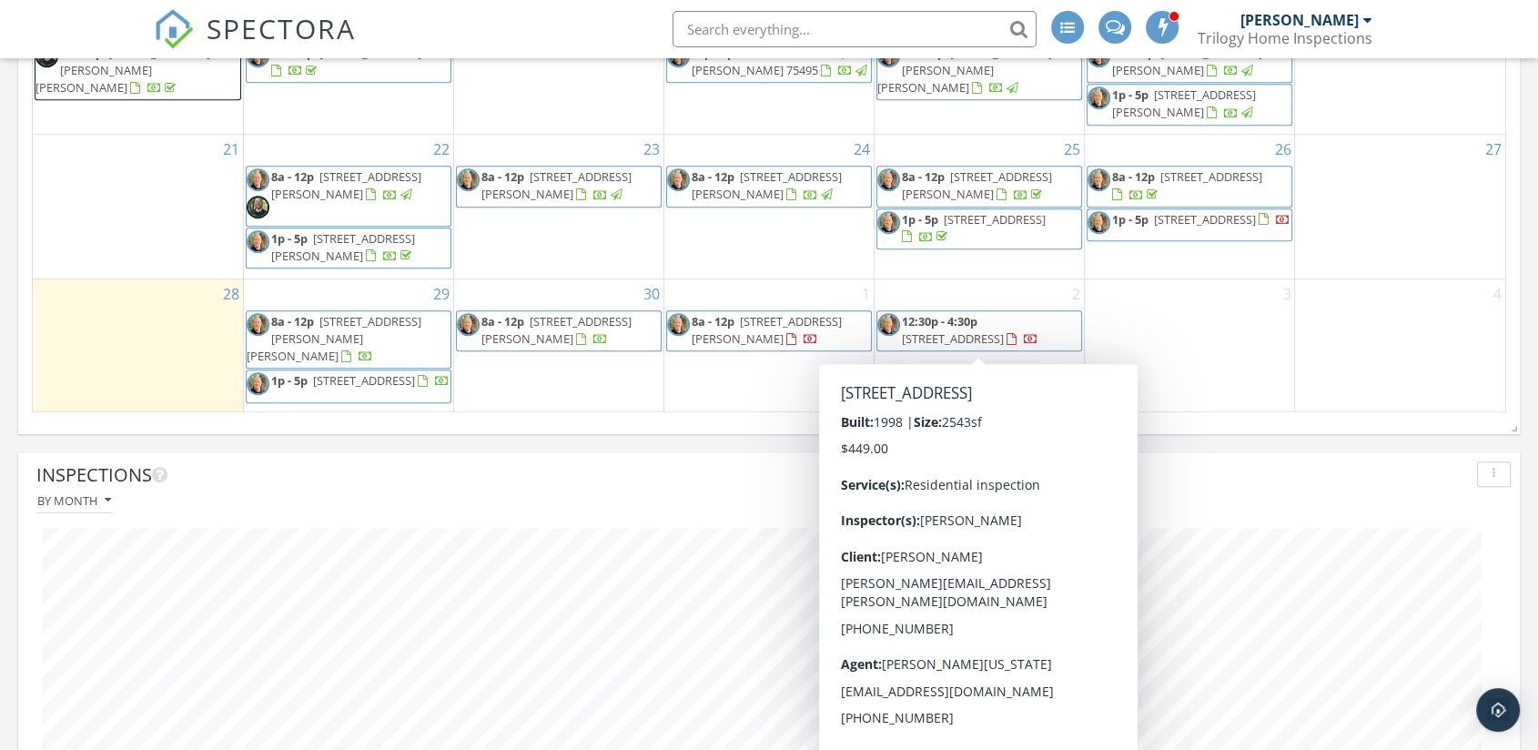
click at [1037, 339] on span "12:30p - 4:30p 3208 Grenada Dr, Plano 75074" at bounding box center [979, 330] width 204 height 35
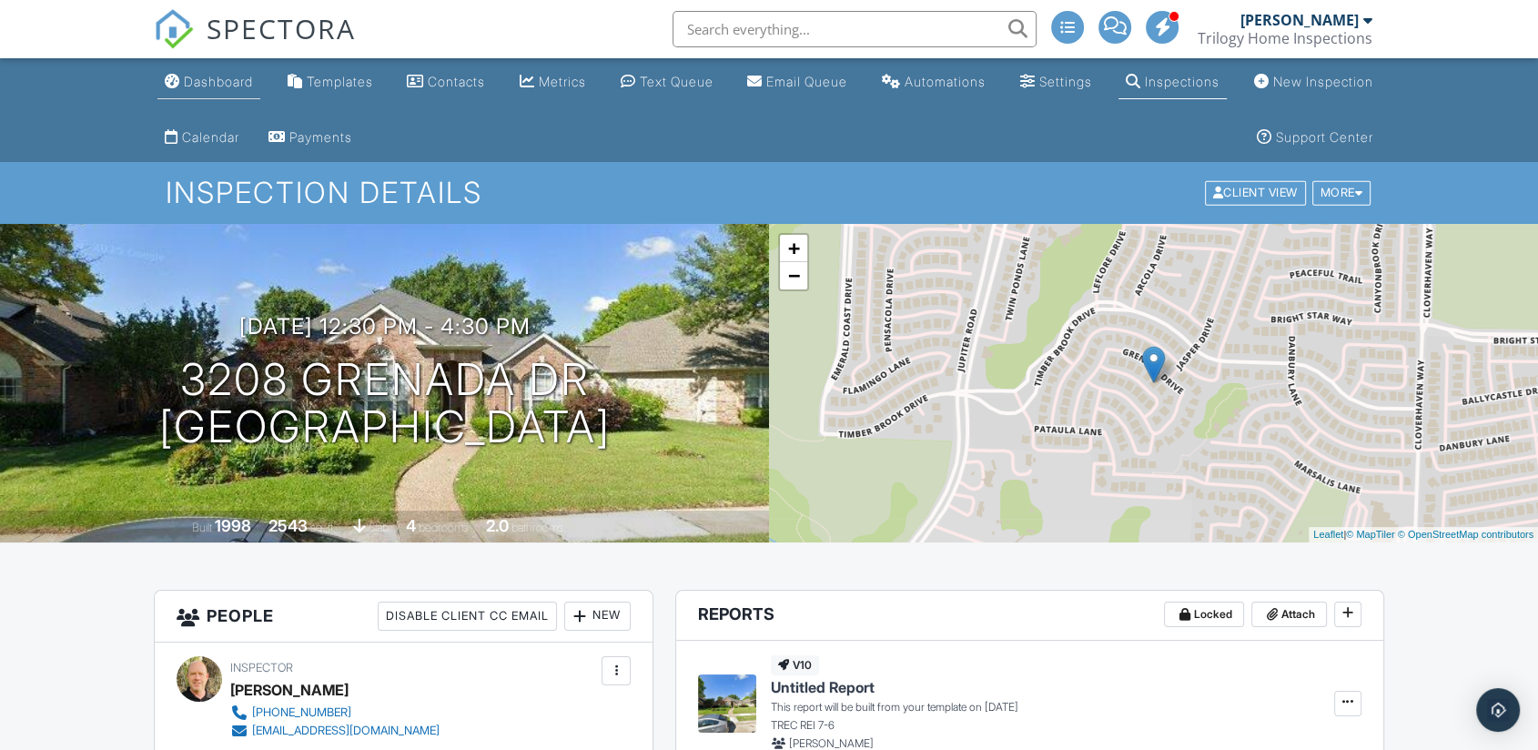
click at [187, 74] on div "Dashboard" at bounding box center [218, 81] width 69 height 15
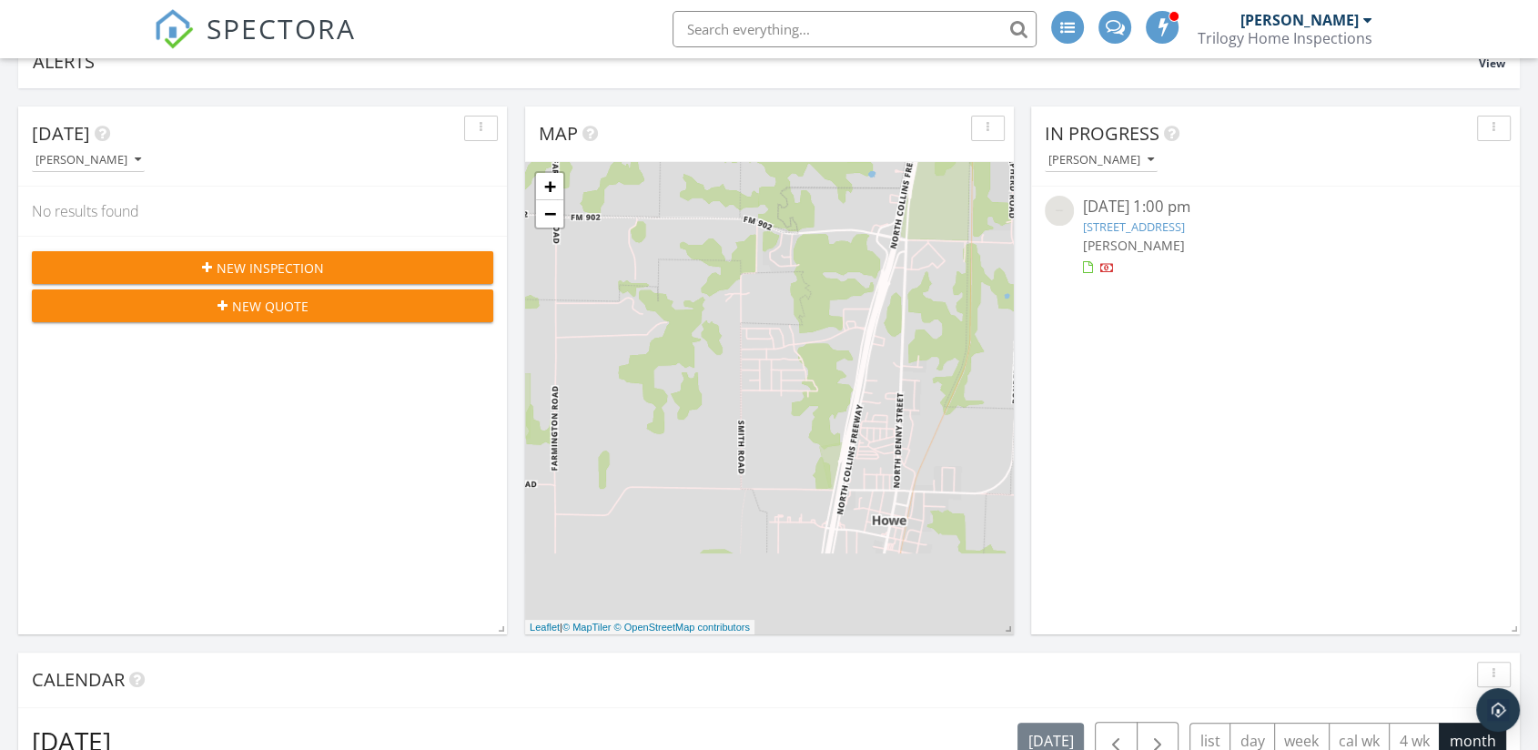
scroll to position [202, 0]
